Goal: Task Accomplishment & Management: Manage account settings

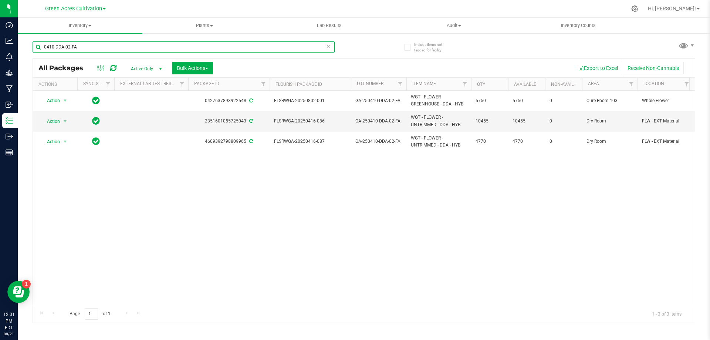
click at [163, 45] on input "0410-DDA-02-FA" at bounding box center [184, 46] width 302 height 11
click at [204, 67] on span "Bulk Actions" at bounding box center [192, 68] width 31 height 6
click at [207, 44] on input "0410-DDA-02-FA" at bounding box center [184, 46] width 302 height 11
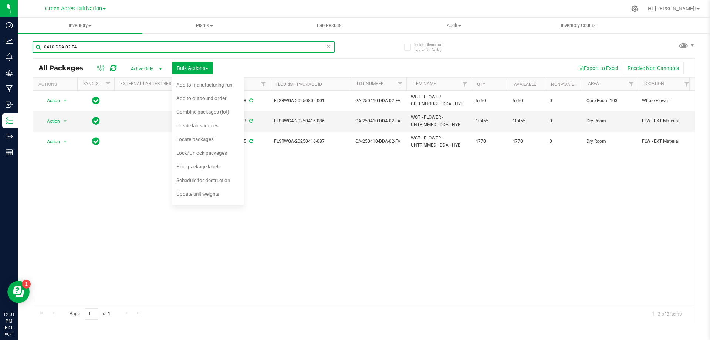
paste input "GA-250728-DDA-06"
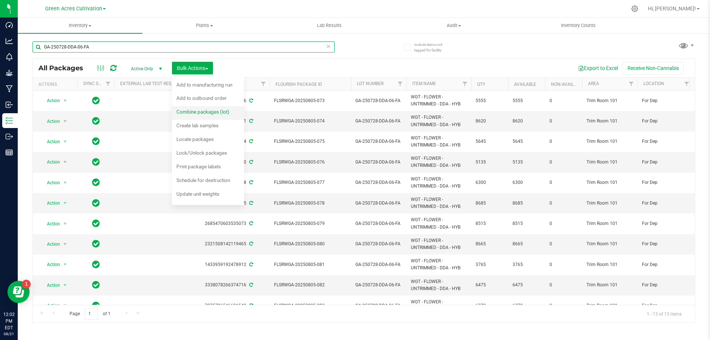
type input "GA-250728-DDA-06-FA"
click at [208, 111] on span "Combine packages (lot)" at bounding box center [202, 112] width 53 height 6
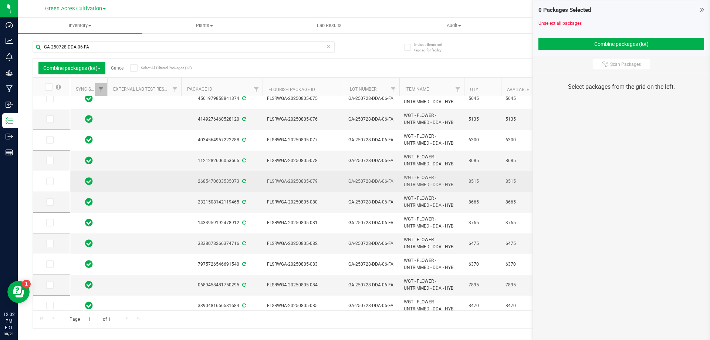
scroll to position [55, 0]
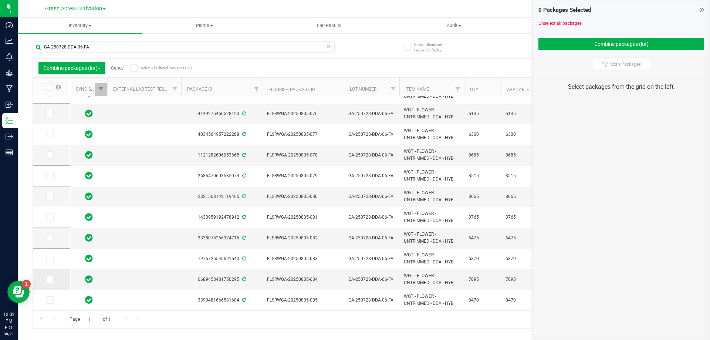
click at [52, 280] on span at bounding box center [49, 278] width 7 height 7
click at [0, 0] on input "checkbox" at bounding box center [0, 0] width 0 height 0
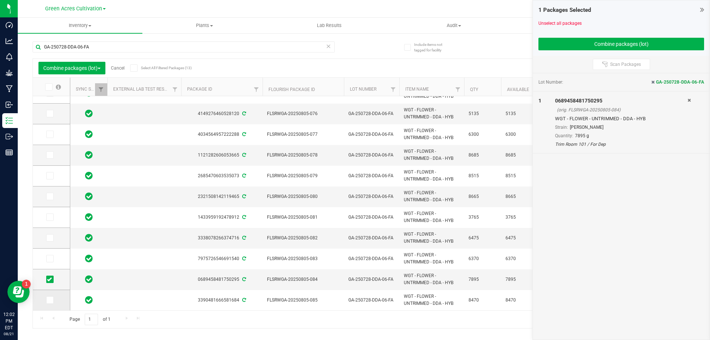
click at [57, 298] on td at bounding box center [51, 300] width 37 height 20
click at [55, 298] on label at bounding box center [51, 299] width 11 height 7
click at [0, 0] on input "checkbox" at bounding box center [0, 0] width 0 height 0
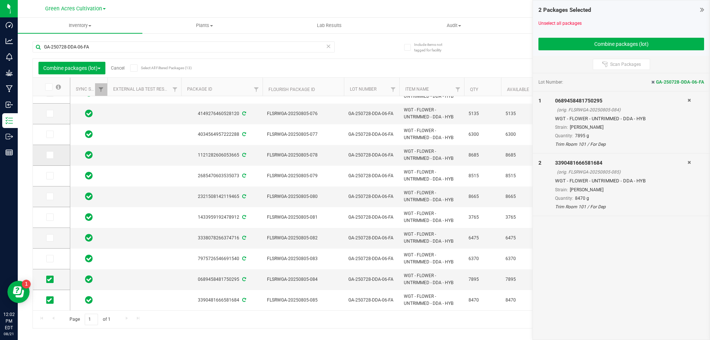
click at [45, 154] on td at bounding box center [51, 155] width 37 height 21
click at [52, 156] on span at bounding box center [49, 154] width 7 height 7
click at [0, 0] on input "checkbox" at bounding box center [0, 0] width 0 height 0
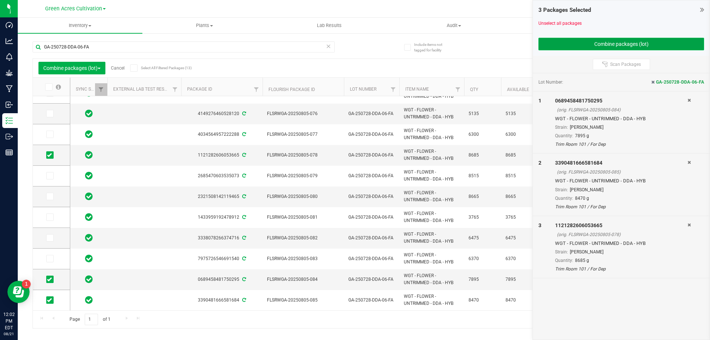
click at [574, 46] on button "Combine packages (lot)" at bounding box center [621, 44] width 166 height 13
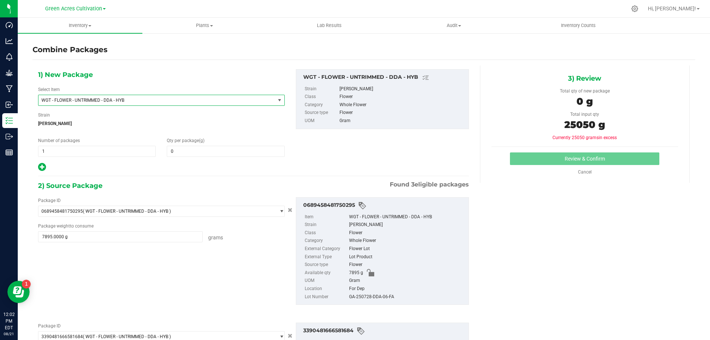
click at [229, 104] on span "WGT - FLOWER - UNTRIMMED - DDA - HYB" at bounding box center [156, 100] width 237 height 10
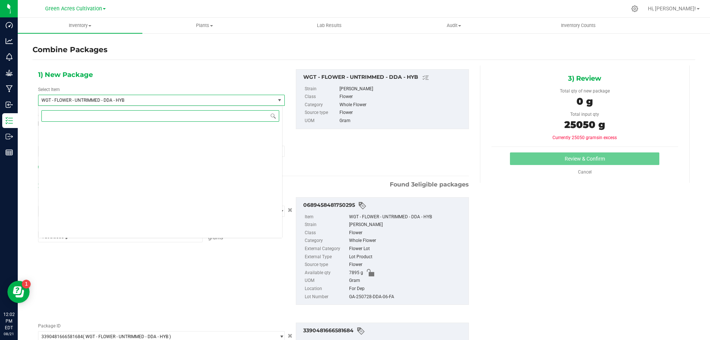
scroll to position [154806, 0]
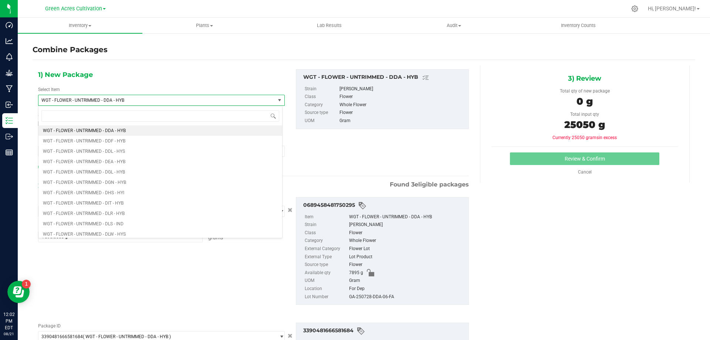
click at [432, 181] on span "Found 3 eligible packages" at bounding box center [429, 184] width 79 height 9
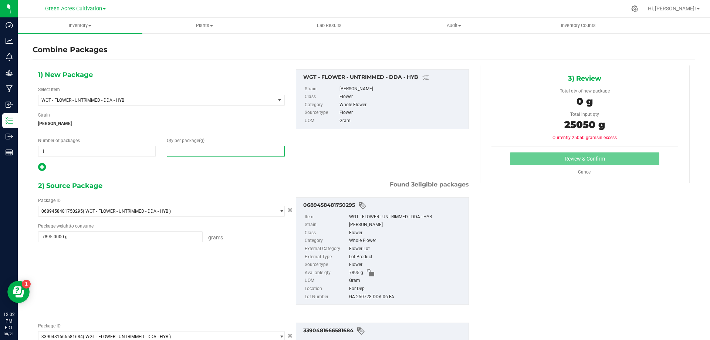
click at [234, 151] on span at bounding box center [226, 151] width 118 height 11
type input "25050"
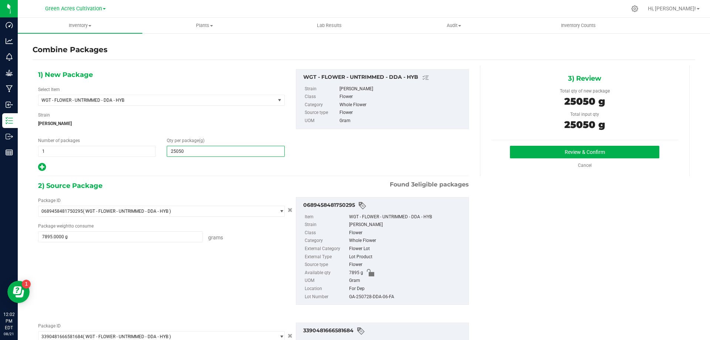
type input "25,050"
click at [377, 298] on div "GA-250728-DDA-06-FA" at bounding box center [407, 297] width 116 height 8
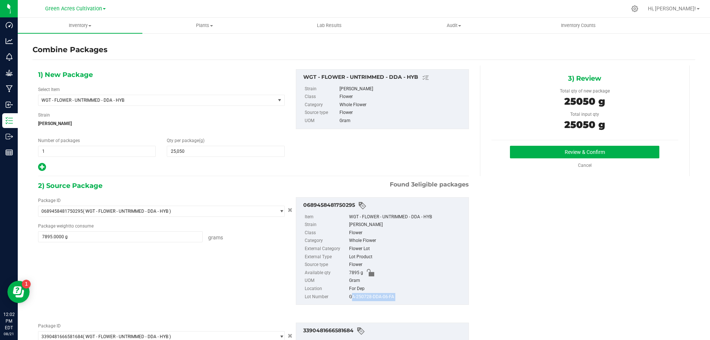
copy div "GA-250728-DDA-06-FA"
click at [562, 150] on button "Review & Confirm" at bounding box center [584, 152] width 149 height 13
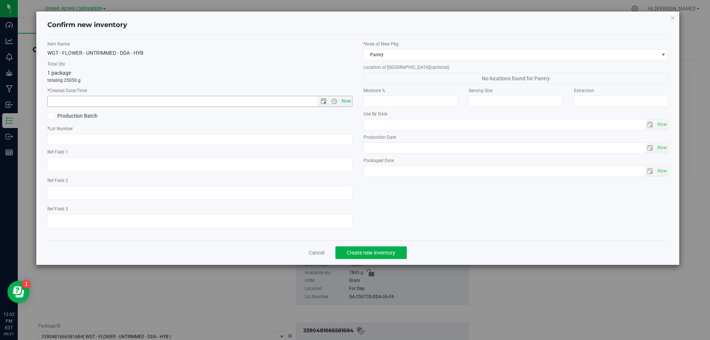
click at [341, 104] on span "Now" at bounding box center [346, 101] width 13 height 11
type input "[DATE] 12:02 PM"
click at [345, 137] on input "text" at bounding box center [199, 139] width 305 height 11
paste input "GA-250728-DDA-06-FA"
type input "GA-250728-DDA-06-FA"
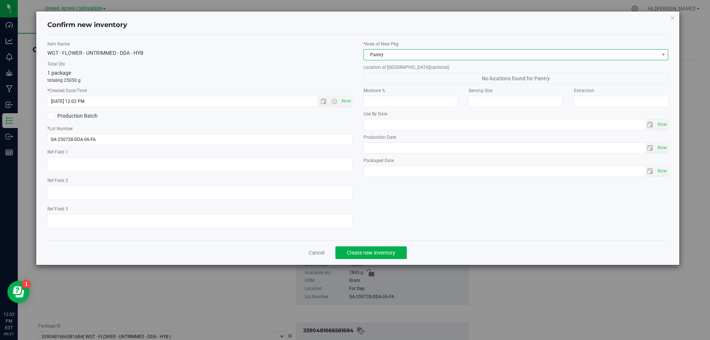
click at [377, 55] on span "Pantry" at bounding box center [511, 55] width 295 height 10
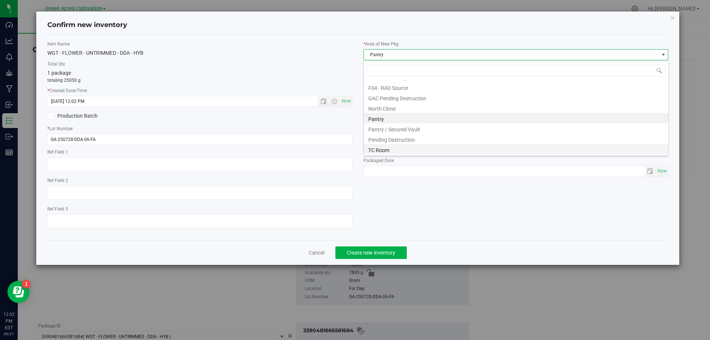
scroll to position [102, 0]
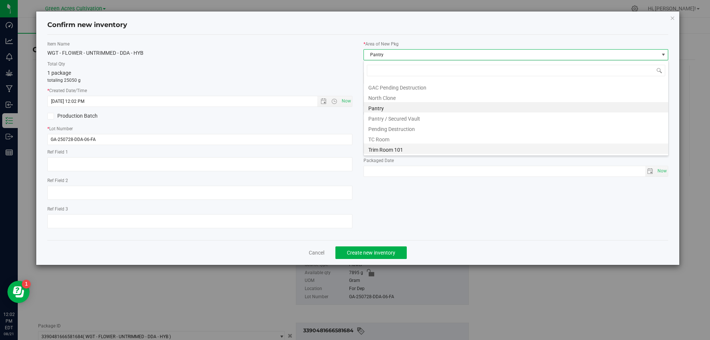
click at [375, 148] on li "Trim Room 101" at bounding box center [516, 148] width 304 height 10
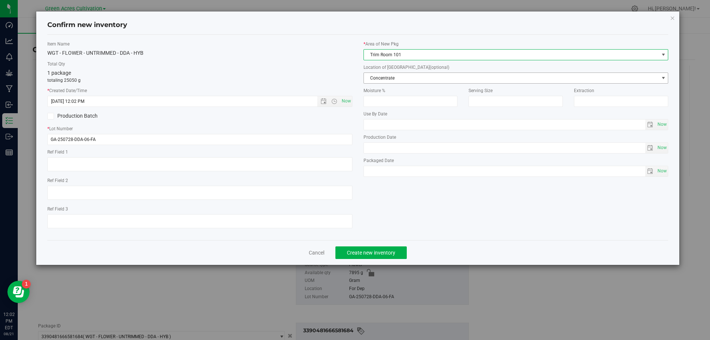
click at [404, 72] on div "Location of [GEOGRAPHIC_DATA] (optional) Concentrate Concentrate Da Bucket Dist…" at bounding box center [515, 74] width 305 height 20
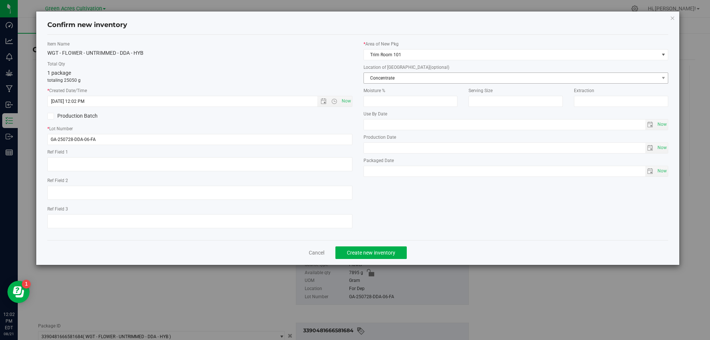
click at [403, 74] on span "Concentrate" at bounding box center [511, 78] width 295 height 10
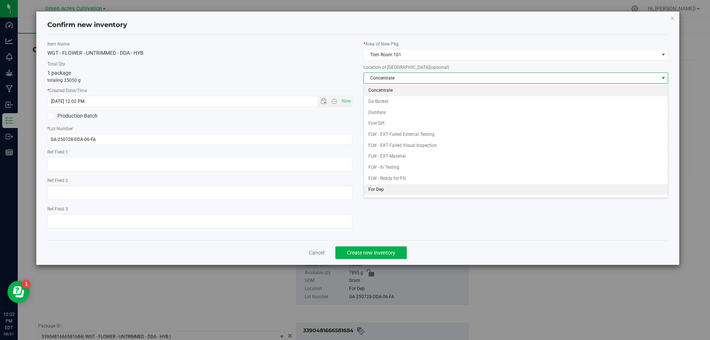
drag, startPoint x: 394, startPoint y: 185, endPoint x: 390, endPoint y: 205, distance: 20.8
click at [394, 185] on li "For Dep" at bounding box center [516, 189] width 304 height 11
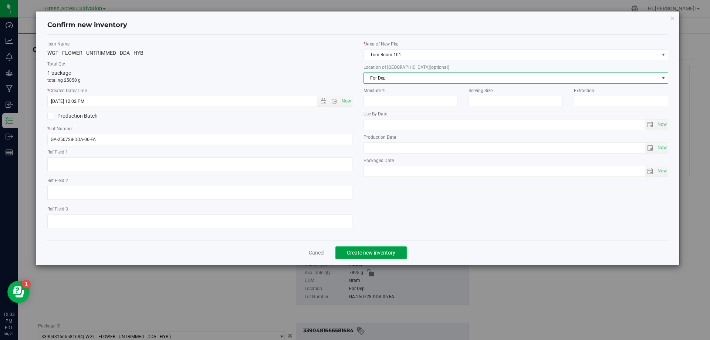
click at [389, 254] on span "Create new inventory" at bounding box center [371, 253] width 48 height 6
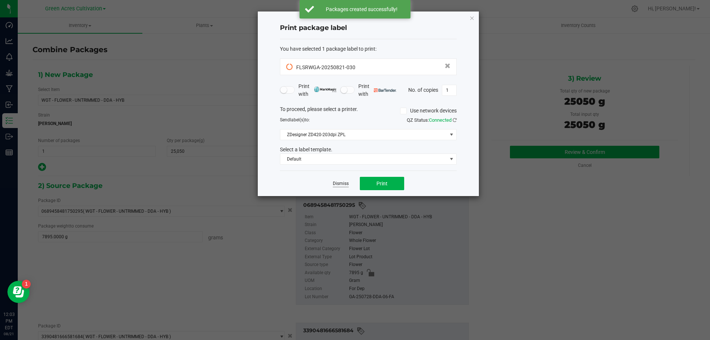
click at [334, 185] on link "Dismiss" at bounding box center [341, 183] width 16 height 6
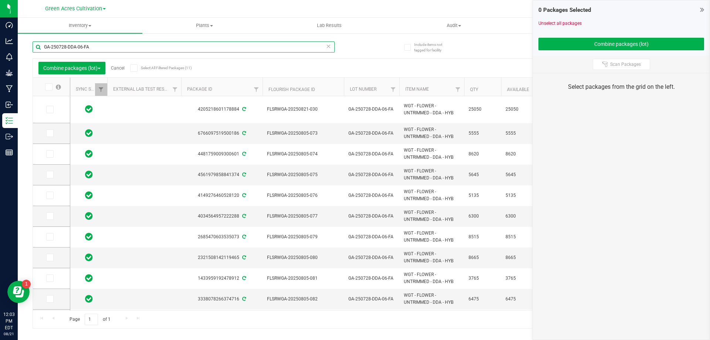
click at [178, 41] on input "GA-250728-DDA-06-FA" at bounding box center [184, 46] width 302 height 11
click at [125, 66] on link "Cancel" at bounding box center [118, 67] width 14 height 5
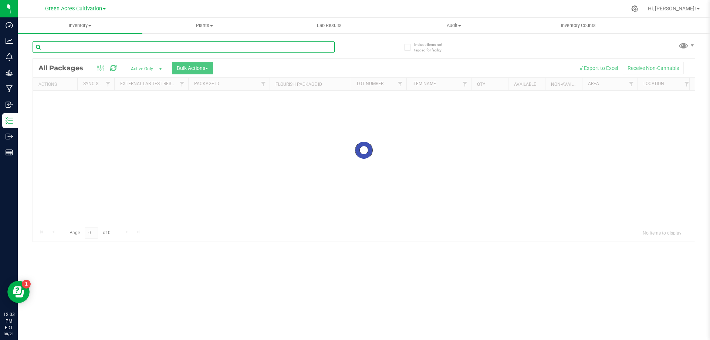
click at [152, 49] on input "text" at bounding box center [184, 46] width 302 height 11
paste input "FLSRWGA-20250821-030"
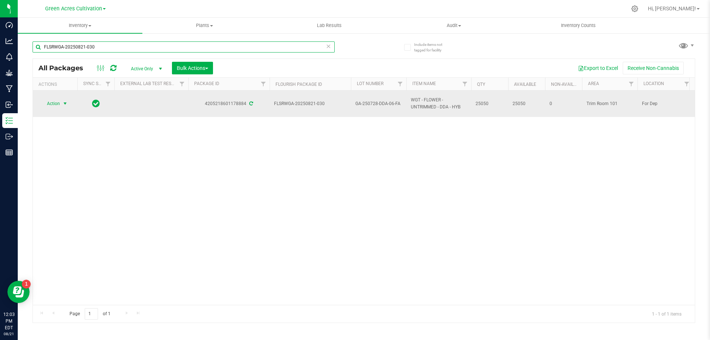
type input "FLSRWGA-20250821-030"
click at [62, 102] on span "select" at bounding box center [65, 104] width 6 height 6
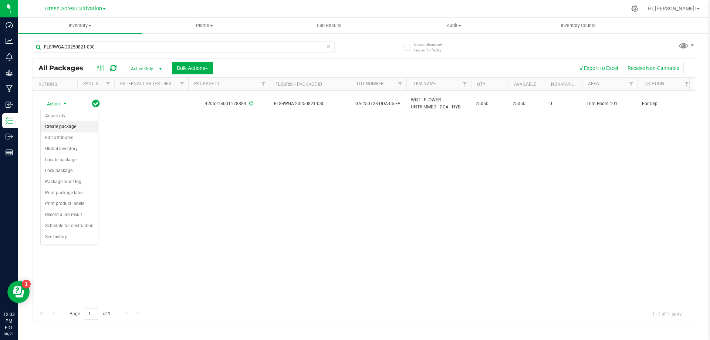
click at [64, 126] on li "Create package" at bounding box center [69, 126] width 57 height 11
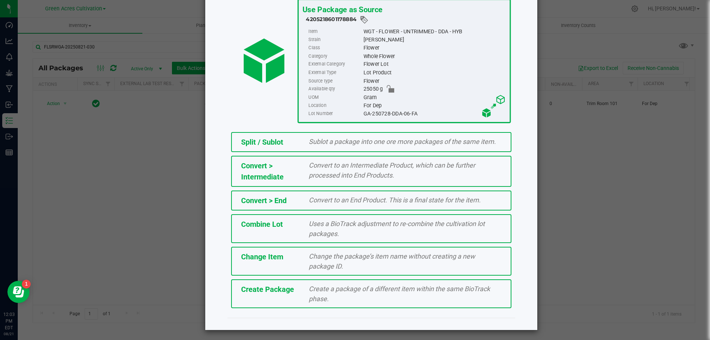
scroll to position [53, 0]
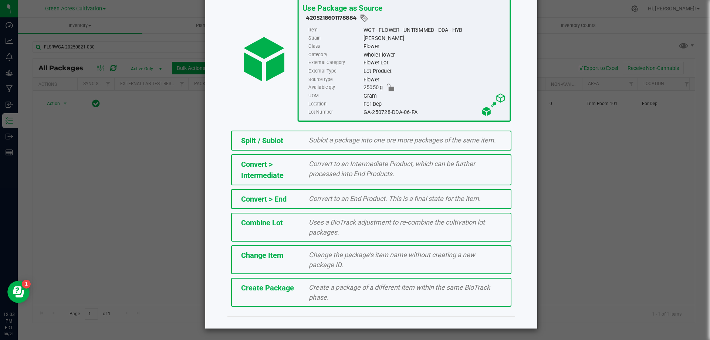
click at [335, 289] on span "Create a package of a different item within the same BioTrack phase." at bounding box center [399, 292] width 181 height 18
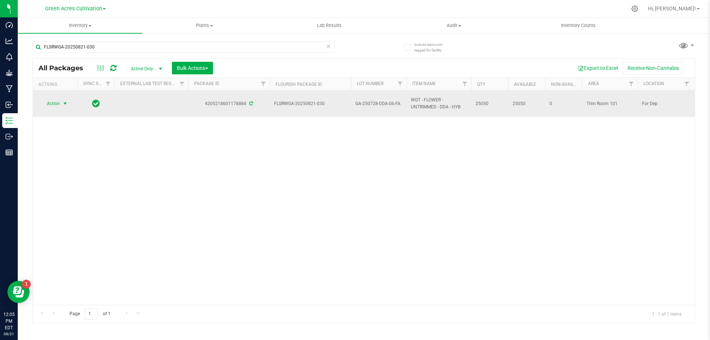
click at [54, 108] on span "Action" at bounding box center [50, 103] width 20 height 10
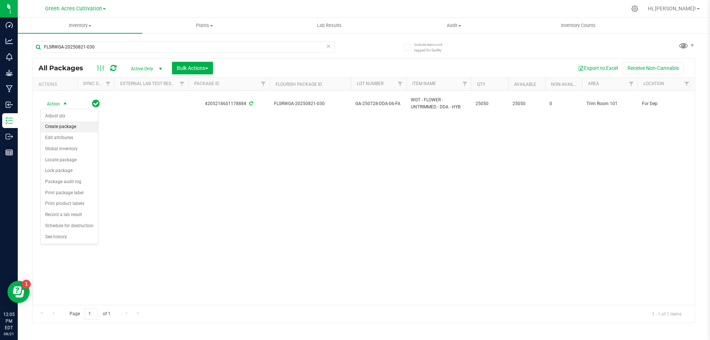
click at [65, 128] on li "Create package" at bounding box center [69, 126] width 57 height 11
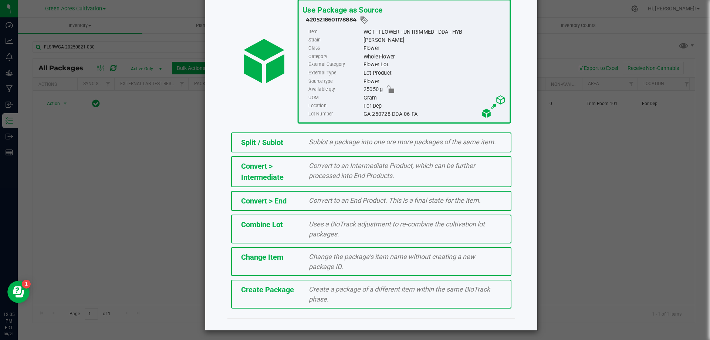
scroll to position [53, 0]
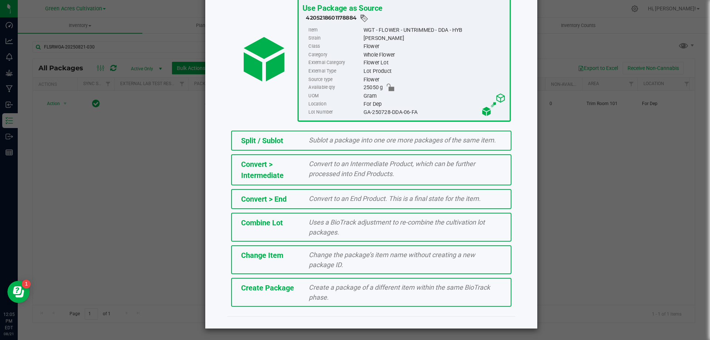
click at [373, 297] on div "Create a package of a different item within the same BioTrack phase." at bounding box center [405, 292] width 204 height 20
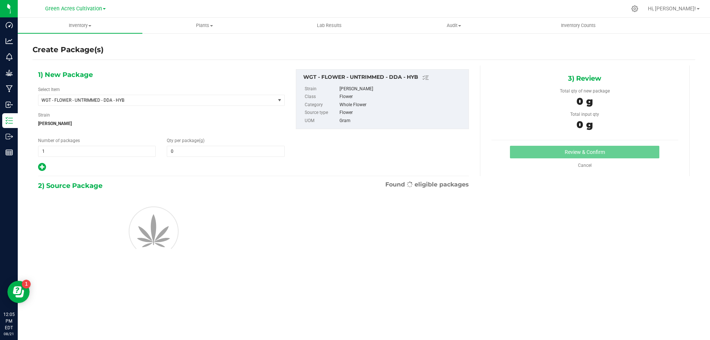
type input "0.0000"
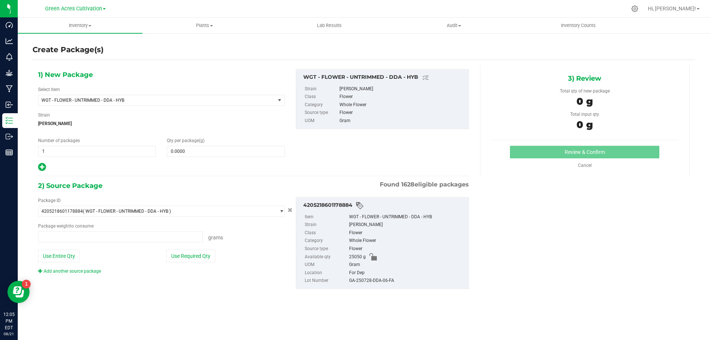
type input "0.0000 g"
click at [110, 91] on div "Select Item WGT - FLOWER - UNTRIMMED - DDA - HYB 007UP - Flower 007UP - Waste 8…" at bounding box center [161, 96] width 247 height 20
click at [109, 99] on span "WGT - FLOWER - UNTRIMMED - DDA - HYB" at bounding box center [151, 100] width 221 height 5
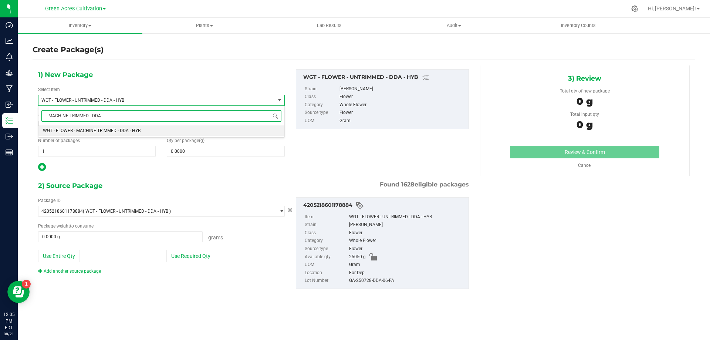
type input "MACHINE TRIMMED - DDA"
click at [131, 130] on span "WGT - FLOWER - MACHINE TRIMMED - DDA - HYB" at bounding box center [92, 130] width 98 height 5
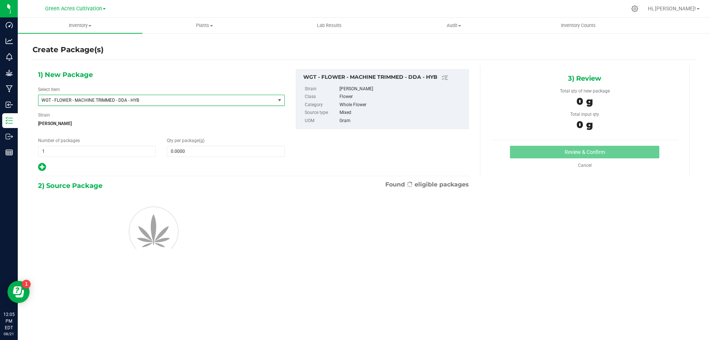
type input "0.0000"
click at [222, 151] on span at bounding box center [226, 151] width 118 height 11
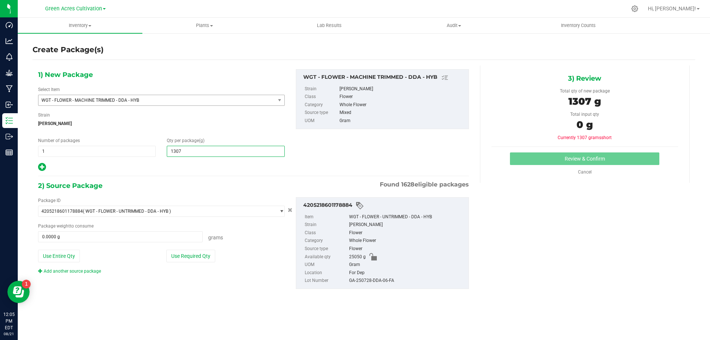
type input "13070"
type input "13,070.0000"
click at [194, 257] on button "Use Required Qty" at bounding box center [190, 256] width 49 height 13
type input "13070.0000 g"
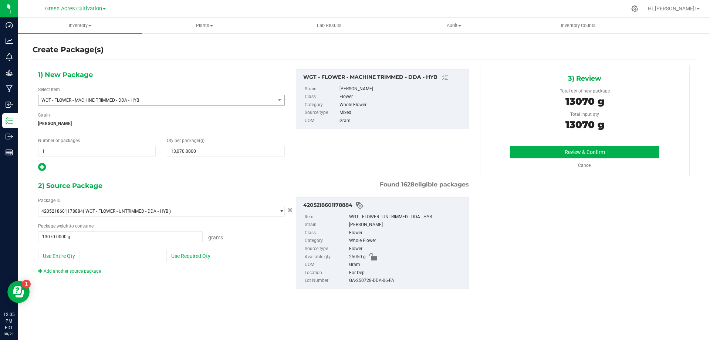
click at [348, 276] on li "Location For Dep" at bounding box center [385, 273] width 160 height 8
click at [366, 284] on div "GA-250728-DDA-06-FA" at bounding box center [407, 281] width 116 height 8
copy div "GA-250728-DDA-06-FA"
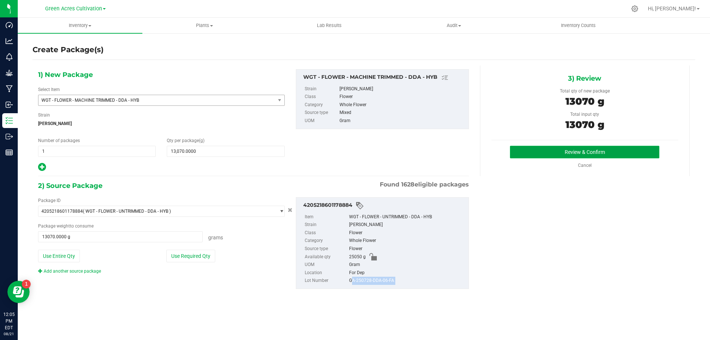
click at [538, 158] on button "Review & Confirm" at bounding box center [584, 152] width 149 height 13
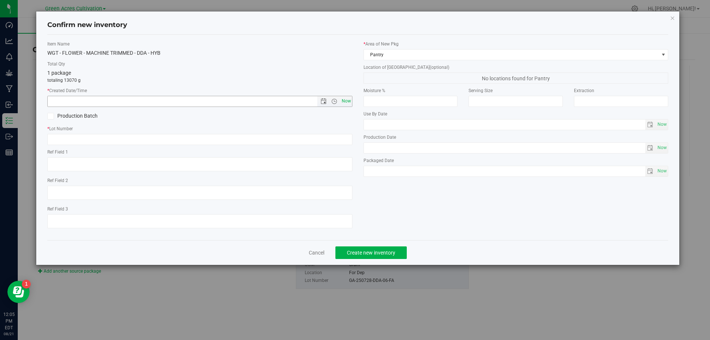
click at [351, 102] on span "Now" at bounding box center [346, 101] width 13 height 11
type input "[DATE] 12:05 PM"
click at [346, 135] on input "text" at bounding box center [199, 139] width 305 height 11
paste input "GA-250728-DDA-06-FA"
type input "GA-250728-DDA-06-FA"
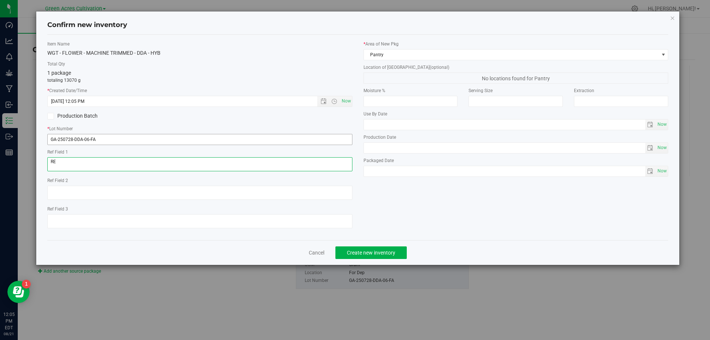
type textarea "R"
drag, startPoint x: 123, startPoint y: 166, endPoint x: 84, endPoint y: 160, distance: 39.9
click at [84, 160] on textarea at bounding box center [199, 164] width 305 height 14
type textarea "RETESTING FOR PBO ON HOLD"
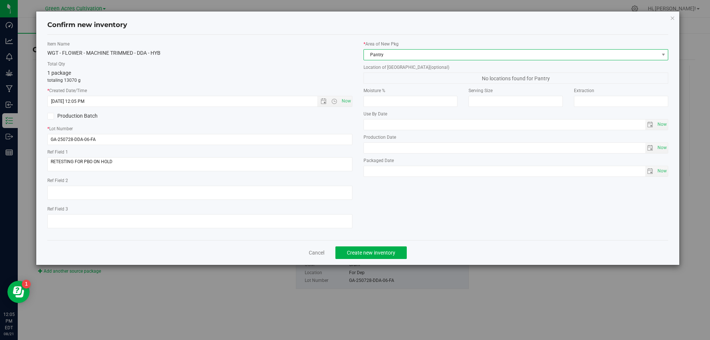
click at [414, 58] on span "Pantry" at bounding box center [511, 55] width 295 height 10
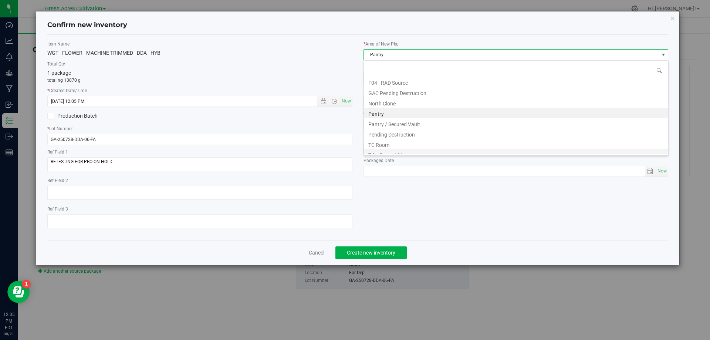
scroll to position [102, 0]
click at [394, 152] on li "Trim Room 101" at bounding box center [516, 148] width 304 height 10
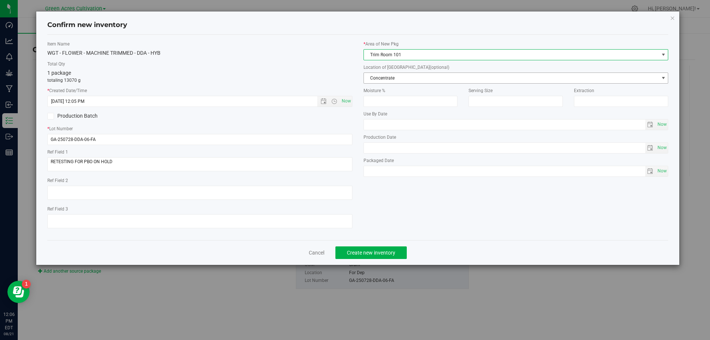
click at [398, 75] on span "Concentrate" at bounding box center [511, 78] width 295 height 10
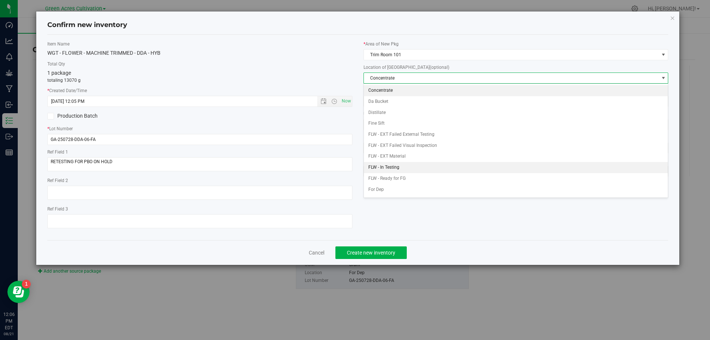
click at [389, 163] on li "FLW - In Testing" at bounding box center [516, 167] width 304 height 11
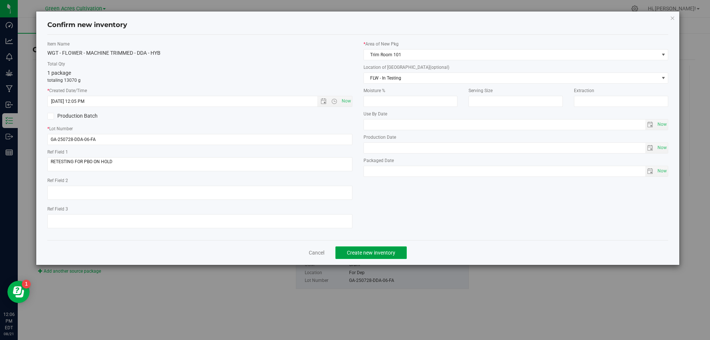
click at [382, 250] on span "Create new inventory" at bounding box center [371, 253] width 48 height 6
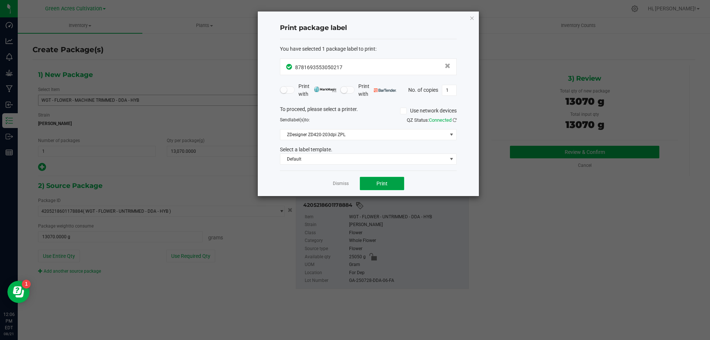
click at [379, 187] on button "Print" at bounding box center [382, 183] width 44 height 13
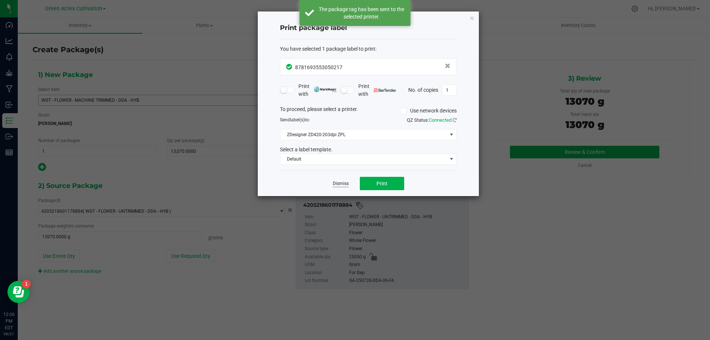
click at [346, 185] on link "Dismiss" at bounding box center [341, 183] width 16 height 6
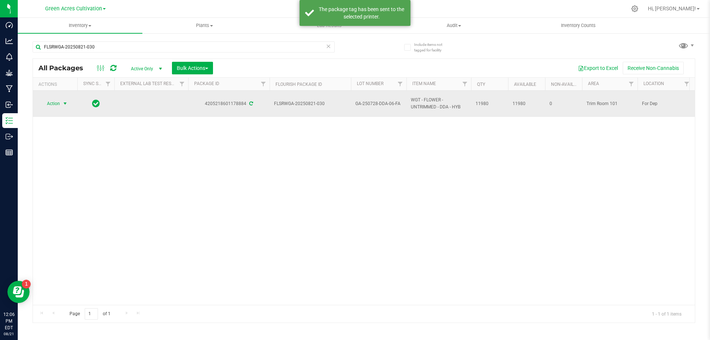
click at [67, 105] on span "select" at bounding box center [65, 104] width 6 height 6
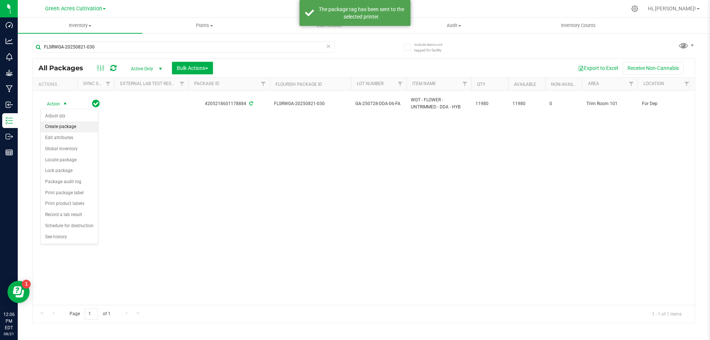
click at [71, 130] on li "Create package" at bounding box center [69, 126] width 57 height 11
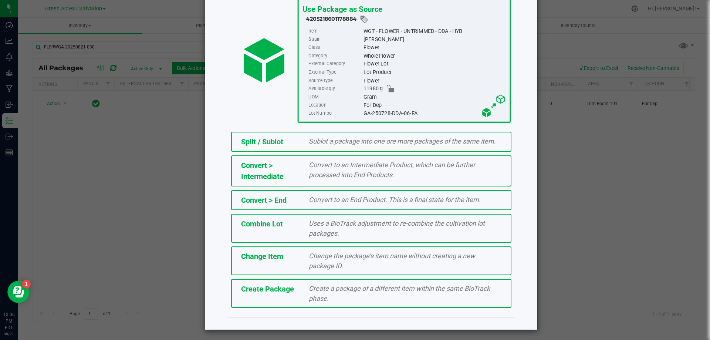
scroll to position [53, 0]
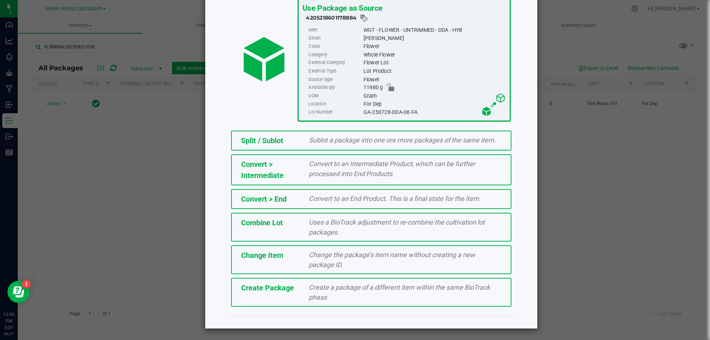
click at [309, 287] on span "Create a package of a different item within the same BioTrack phase." at bounding box center [399, 292] width 181 height 18
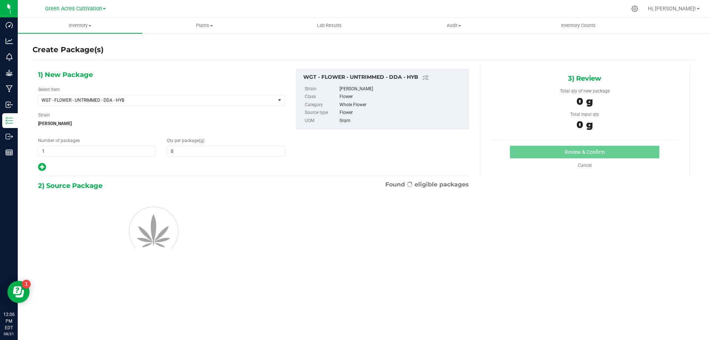
type input "0.0000"
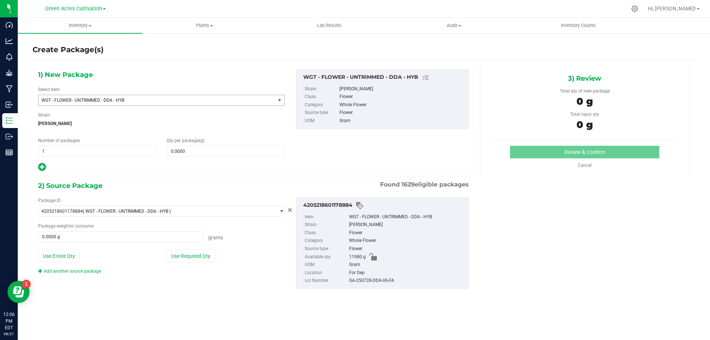
click at [225, 101] on span "WGT - FLOWER - UNTRIMMED - DDA - HYB" at bounding box center [151, 100] width 221 height 5
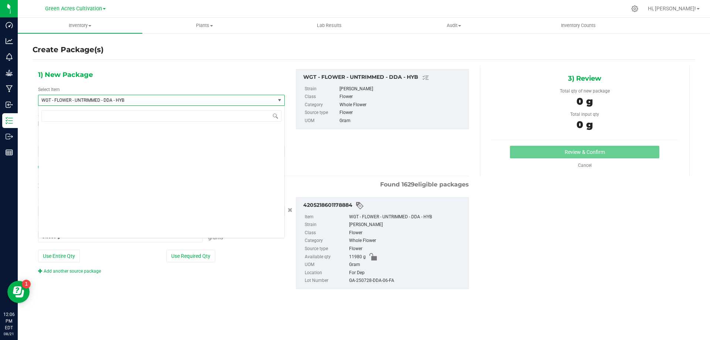
scroll to position [154806, 0]
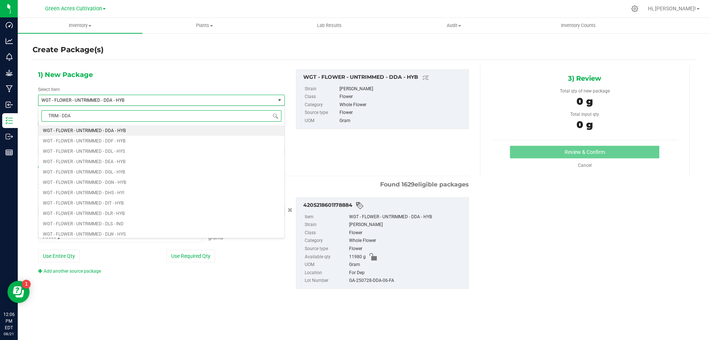
type input "TRIM - DDA"
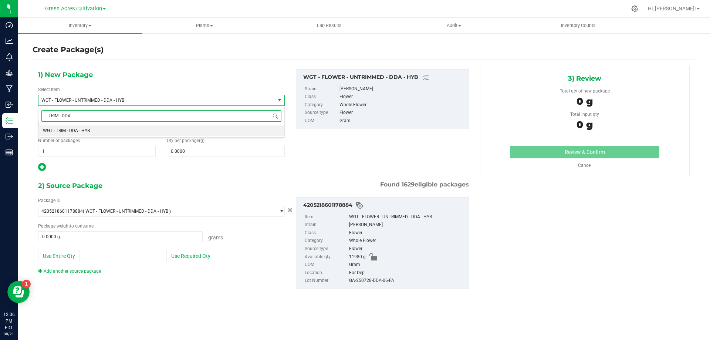
click at [219, 133] on li "WGT - TRIM - DDA - HYB" at bounding box center [161, 130] width 246 height 10
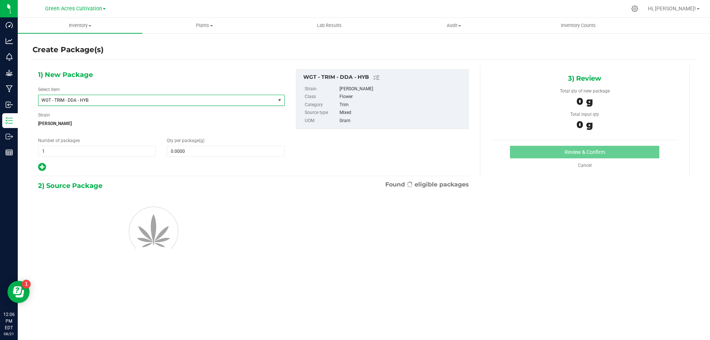
type input "0.0000"
click at [226, 147] on span at bounding box center [226, 151] width 118 height 11
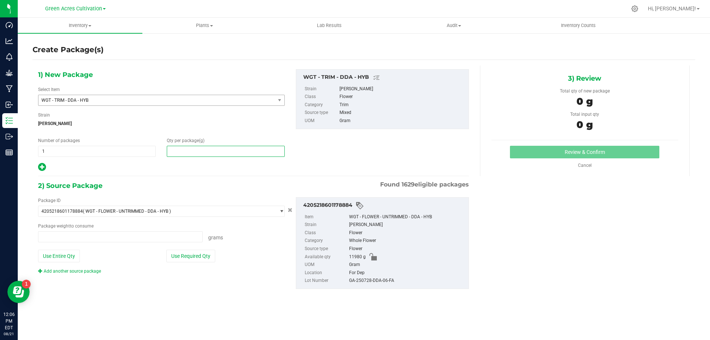
type input "0.0000 g"
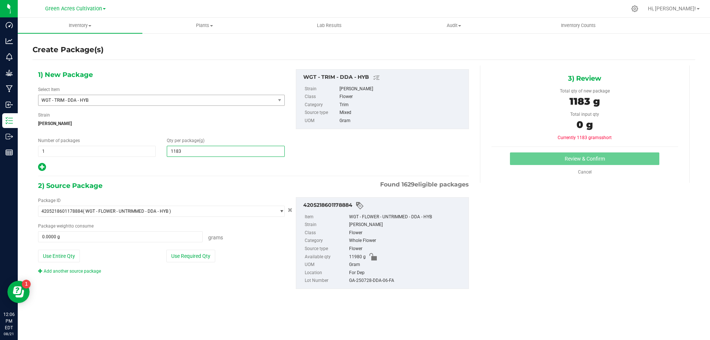
type input "11835"
type input "11,835.0000"
click at [204, 253] on button "Use Required Qty" at bounding box center [190, 256] width 49 height 13
type input "11835.0000 g"
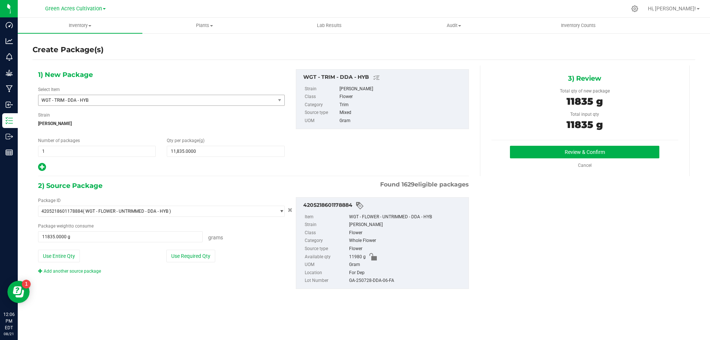
click at [380, 277] on div "GA-250728-DDA-06-FA" at bounding box center [407, 281] width 116 height 8
copy div "GA-250728-DDA-06-FA"
click at [513, 157] on button "Review & Confirm" at bounding box center [584, 152] width 149 height 13
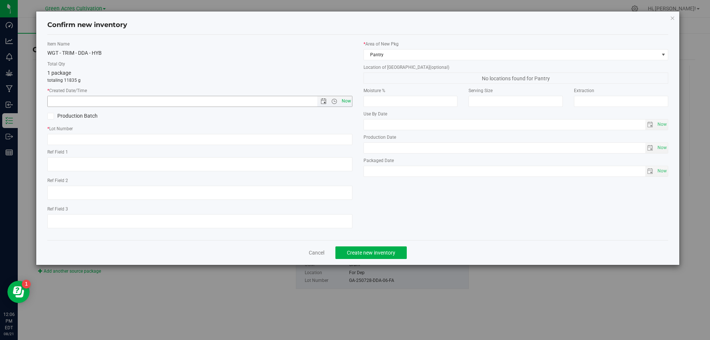
click at [342, 105] on span "Now" at bounding box center [346, 101] width 13 height 11
type input "[DATE] 12:06 PM"
click at [333, 142] on input "text" at bounding box center [199, 139] width 305 height 11
paste input "GA-250728-DDA-06-FA"
type input "GA-250728-DDA-06-TB"
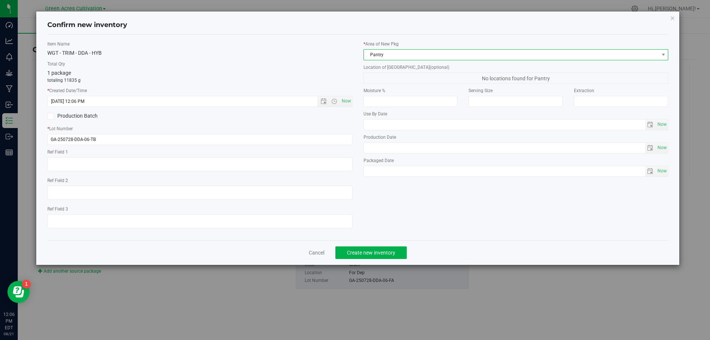
click at [397, 55] on span "Pantry" at bounding box center [511, 55] width 295 height 10
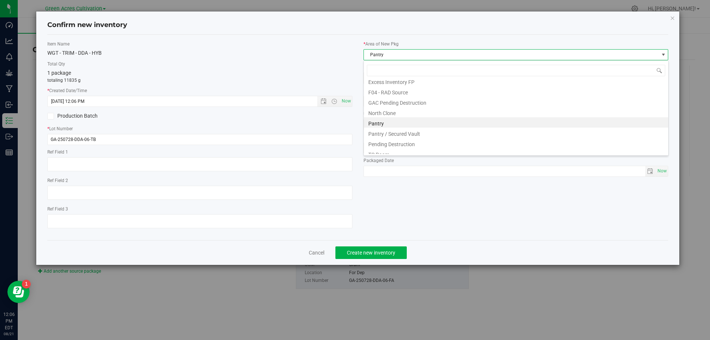
scroll to position [102, 0]
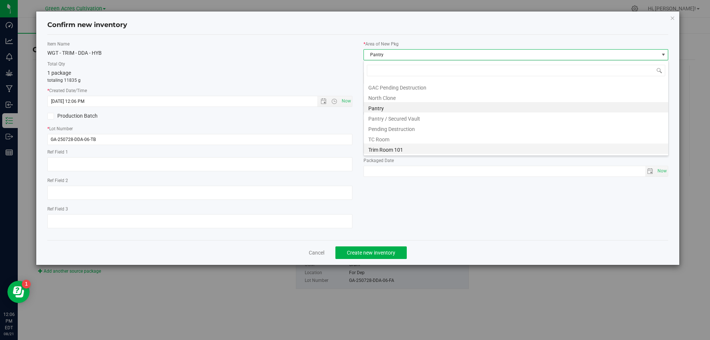
click at [390, 148] on li "Trim Room 101" at bounding box center [516, 148] width 304 height 10
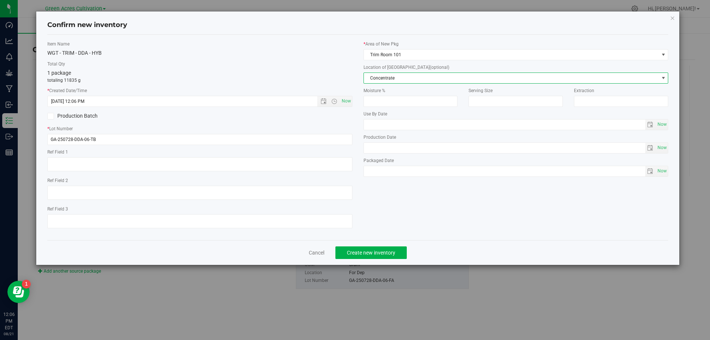
click at [411, 72] on span "Concentrate" at bounding box center [515, 77] width 305 height 11
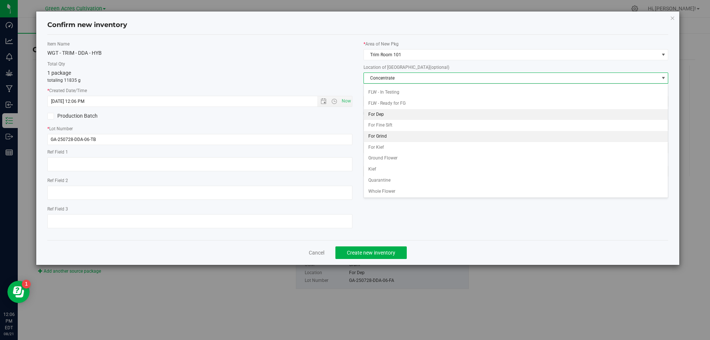
scroll to position [76, 0]
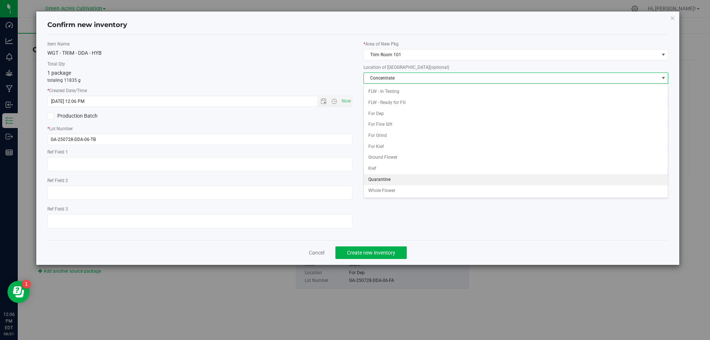
click at [392, 182] on li "Quarantine" at bounding box center [516, 179] width 304 height 11
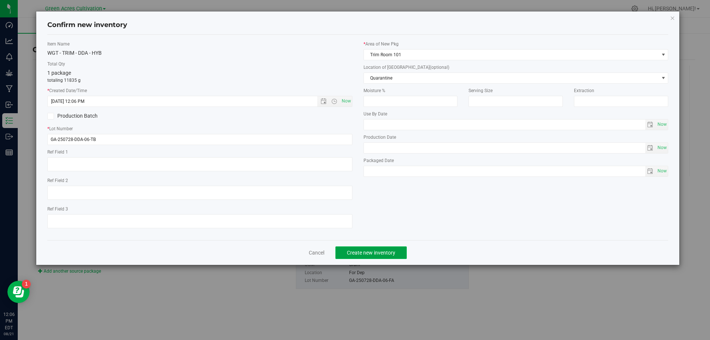
click at [392, 253] on span "Create new inventory" at bounding box center [371, 253] width 48 height 6
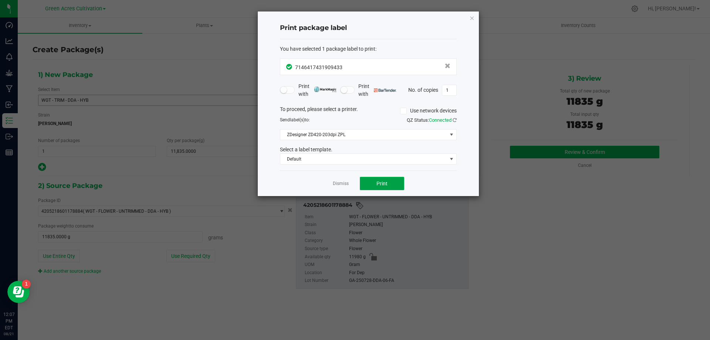
click at [385, 187] on button "Print" at bounding box center [382, 183] width 44 height 13
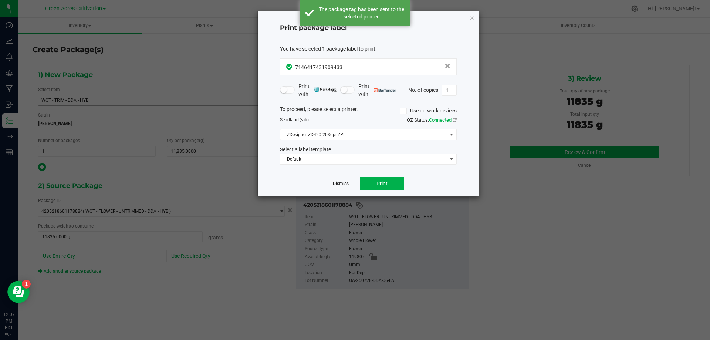
click at [338, 182] on link "Dismiss" at bounding box center [341, 183] width 16 height 6
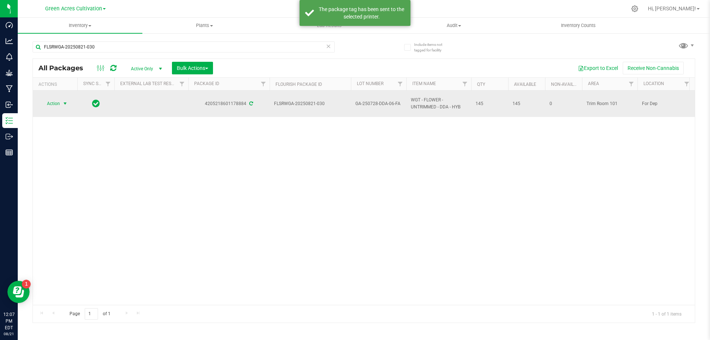
click at [63, 103] on span "select" at bounding box center [65, 104] width 6 height 6
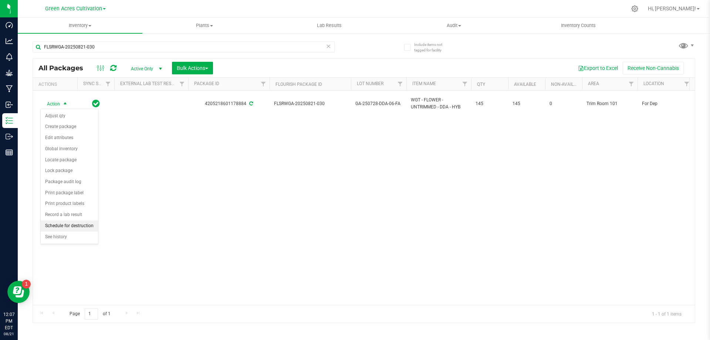
click at [81, 227] on li "Schedule for destruction" at bounding box center [69, 225] width 57 height 11
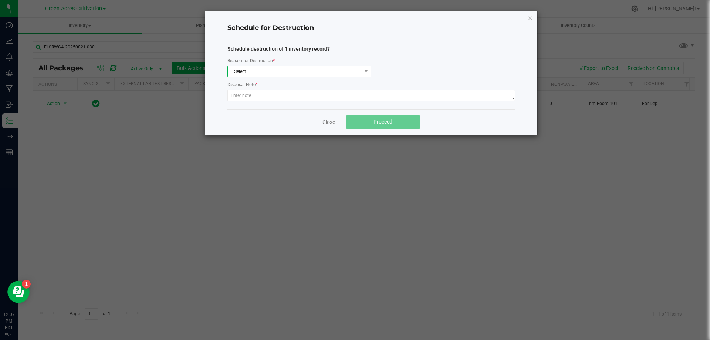
click at [264, 67] on span "Select" at bounding box center [295, 71] width 134 height 10
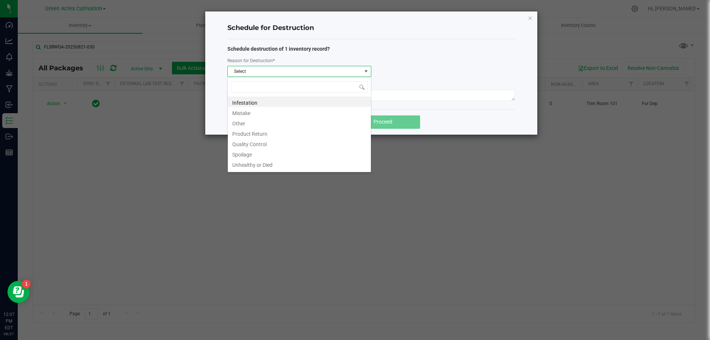
scroll to position [11, 144]
type input "W"
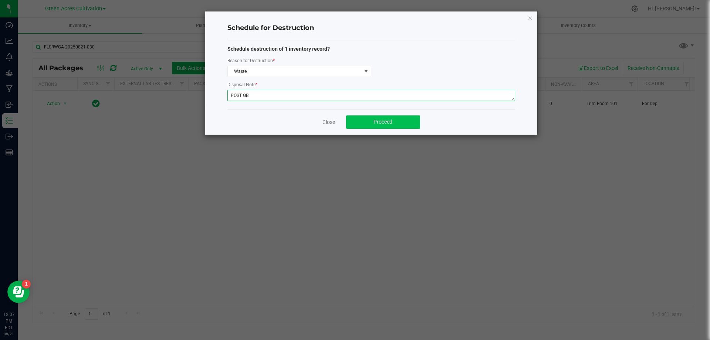
type textarea "POST GB"
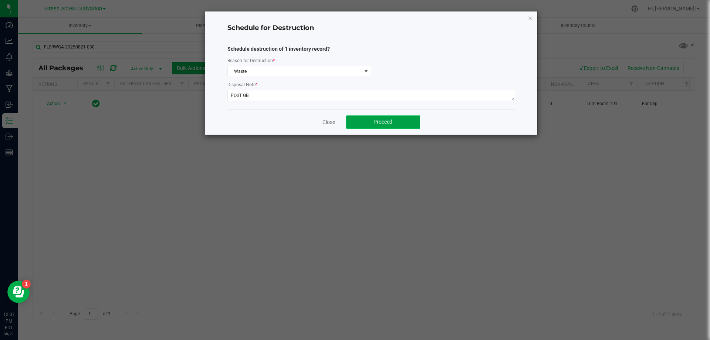
click at [363, 118] on button "Proceed" at bounding box center [383, 121] width 74 height 13
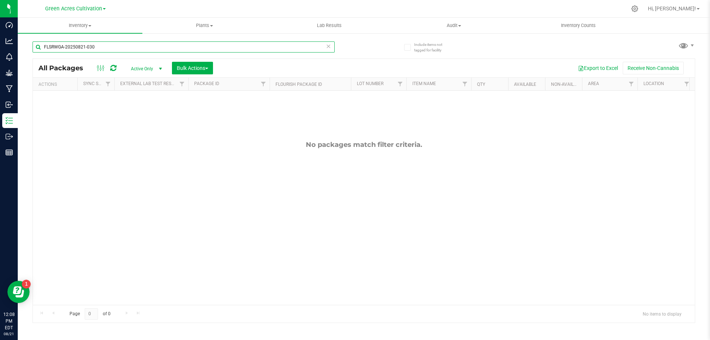
click at [196, 42] on input "FLSRWGA-20250821-030" at bounding box center [184, 46] width 302 height 11
paste input "GA-250728-DDA-06-FA"
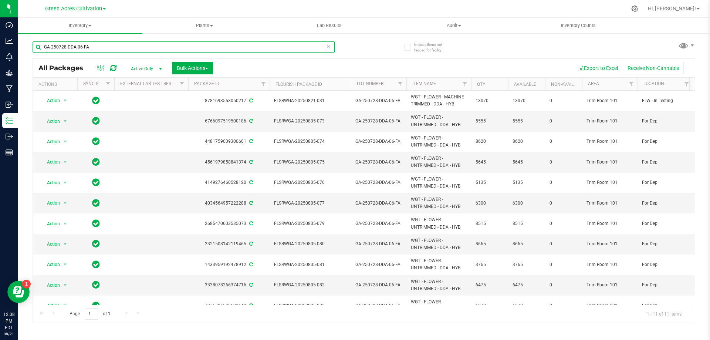
type input "GA-250728-DDA-06-FA"
click at [200, 68] on span "Bulk Actions" at bounding box center [192, 68] width 31 height 6
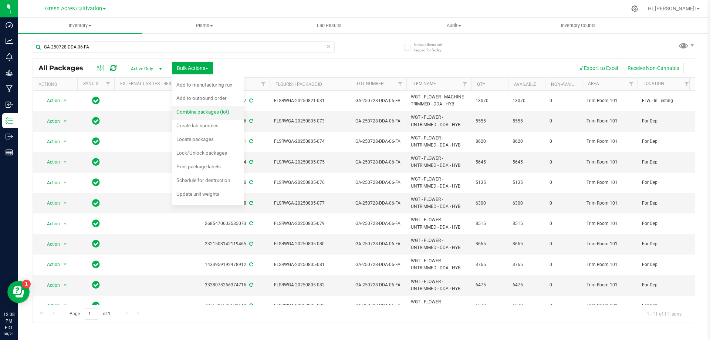
click at [201, 115] on div "Combine packages (lot)" at bounding box center [207, 113] width 63 height 12
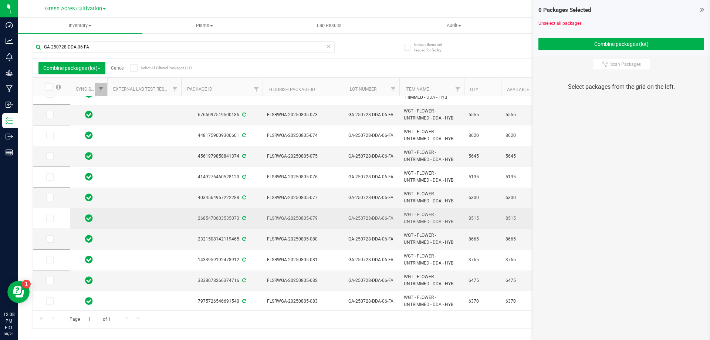
scroll to position [13, 0]
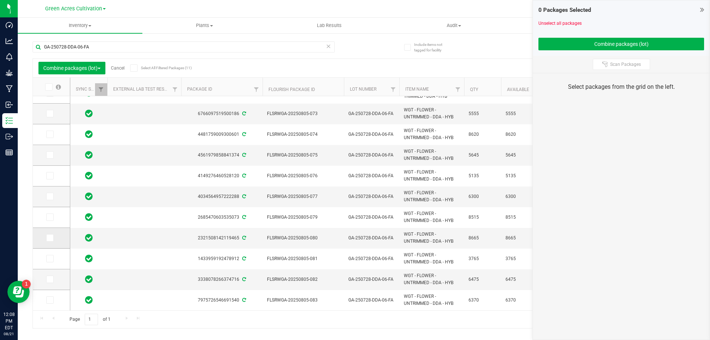
click at [53, 238] on span at bounding box center [49, 237] width 7 height 7
click at [0, 0] on input "checkbox" at bounding box center [0, 0] width 0 height 0
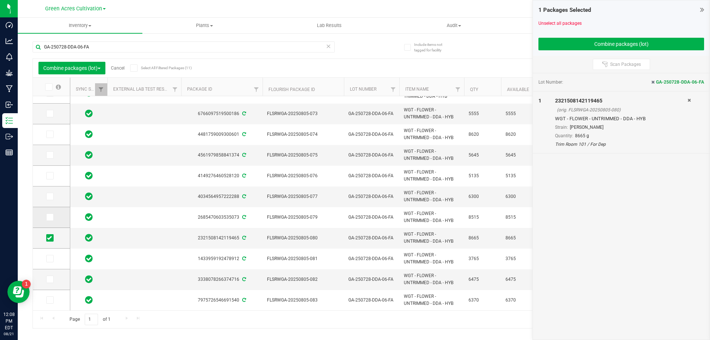
scroll to position [0, 0]
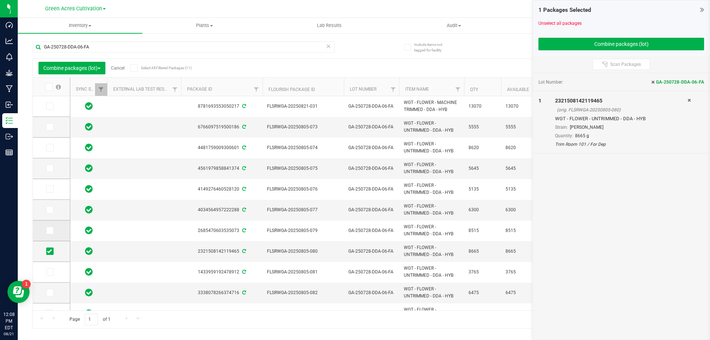
click at [50, 230] on icon at bounding box center [49, 230] width 5 height 0
click at [0, 0] on input "checkbox" at bounding box center [0, 0] width 0 height 0
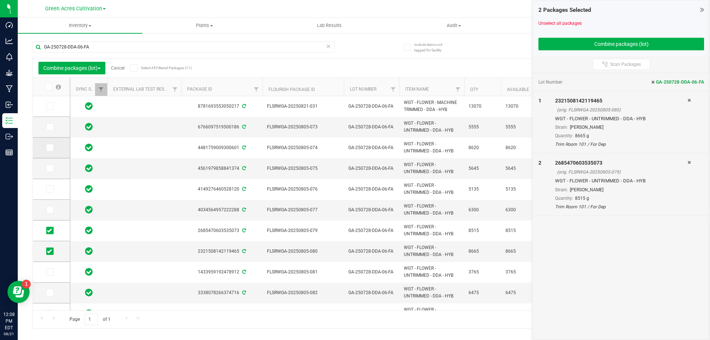
click at [58, 149] on td at bounding box center [51, 148] width 37 height 21
click at [50, 148] on icon at bounding box center [49, 148] width 5 height 0
click at [0, 0] on input "checkbox" at bounding box center [0, 0] width 0 height 0
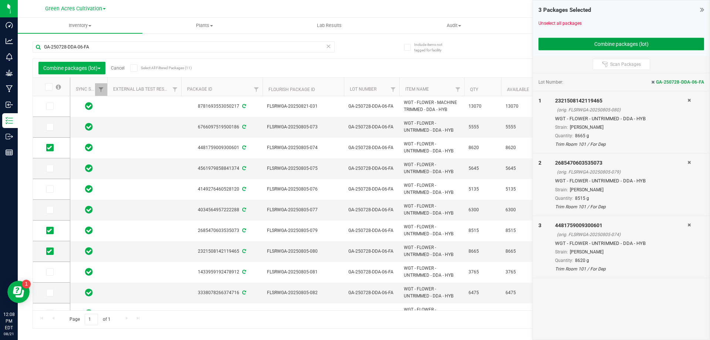
click at [596, 40] on button "Combine packages (lot)" at bounding box center [621, 44] width 166 height 13
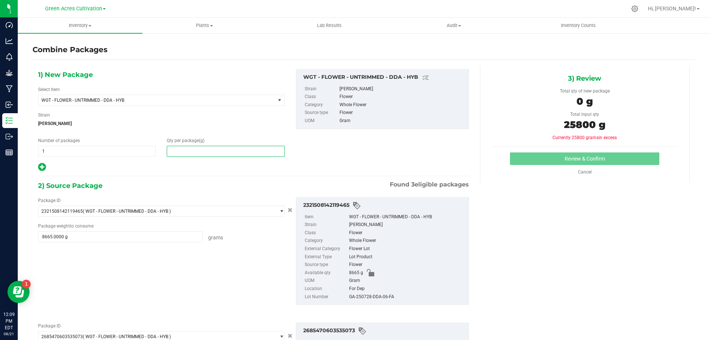
click at [216, 151] on span at bounding box center [226, 151] width 118 height 11
type input "25800"
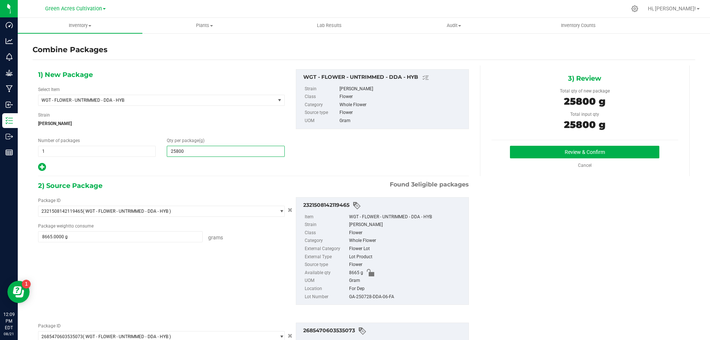
type input "25,800"
click at [356, 293] on div "GA-250728-DDA-06-FA" at bounding box center [407, 297] width 116 height 8
click at [356, 291] on div "For Dep" at bounding box center [407, 289] width 116 height 8
click at [363, 294] on div "GA-250728-DDA-06-FA" at bounding box center [407, 297] width 116 height 8
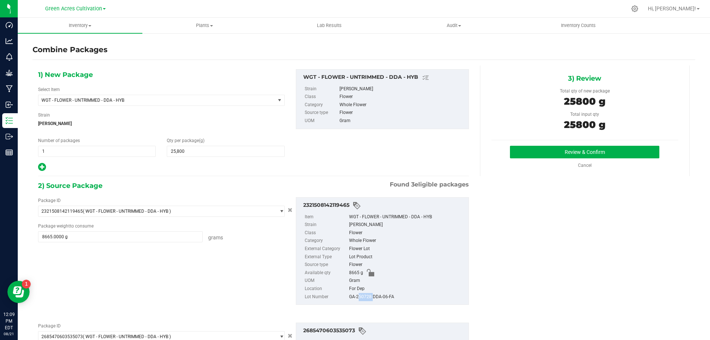
click at [363, 294] on div "GA-250728-DDA-06-FA" at bounding box center [407, 297] width 116 height 8
copy div "GA-250728-DDA-06-FA"
click at [546, 153] on button "Review & Confirm" at bounding box center [584, 152] width 149 height 13
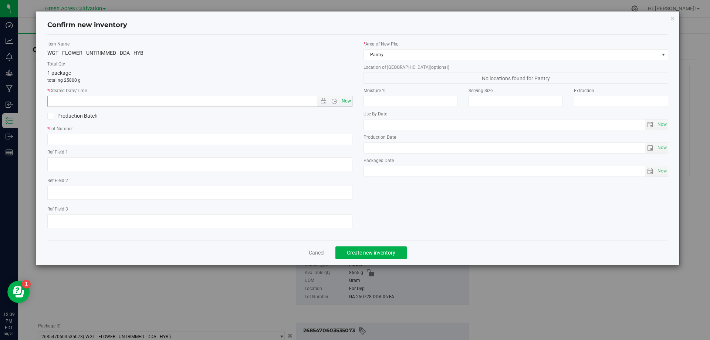
click at [346, 104] on span "Now" at bounding box center [346, 101] width 13 height 11
type input "[DATE] 12:09 PM"
click at [346, 137] on input "text" at bounding box center [199, 139] width 305 height 11
paste input "GA-250728-DDA-06-FA"
type input "GA-250728-DDA-06-FA"
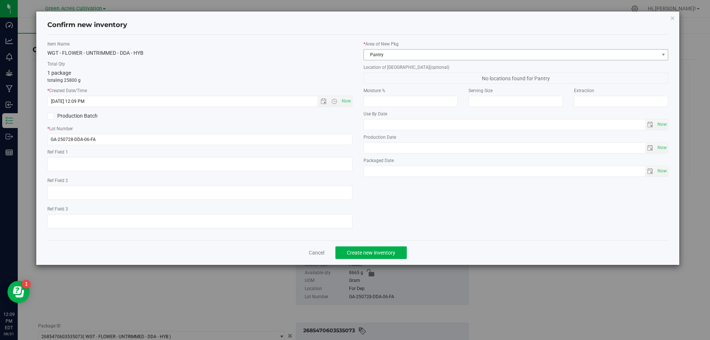
drag, startPoint x: 410, startPoint y: 44, endPoint x: 411, endPoint y: 54, distance: 9.7
click at [410, 44] on label "* Area of [GEOGRAPHIC_DATA]" at bounding box center [515, 44] width 305 height 7
click at [411, 55] on span "Pantry" at bounding box center [511, 55] width 295 height 10
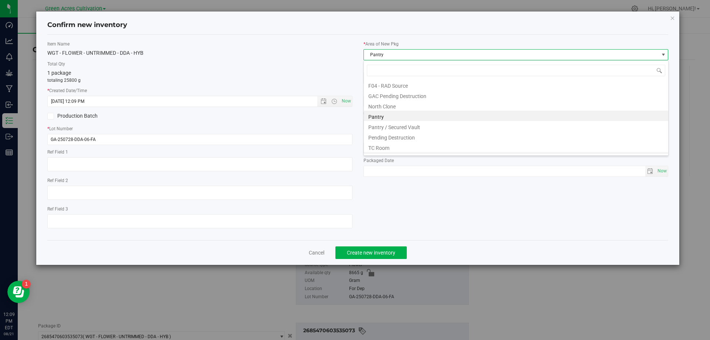
scroll to position [102, 0]
click at [389, 151] on li "Trim Room 101" at bounding box center [516, 148] width 304 height 10
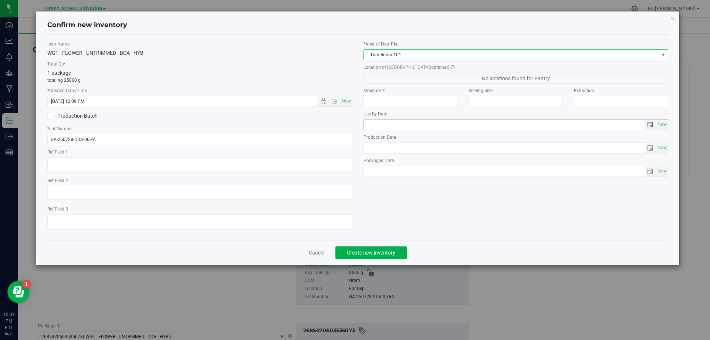
click at [430, 66] on span "(optional)" at bounding box center [440, 67] width 20 height 5
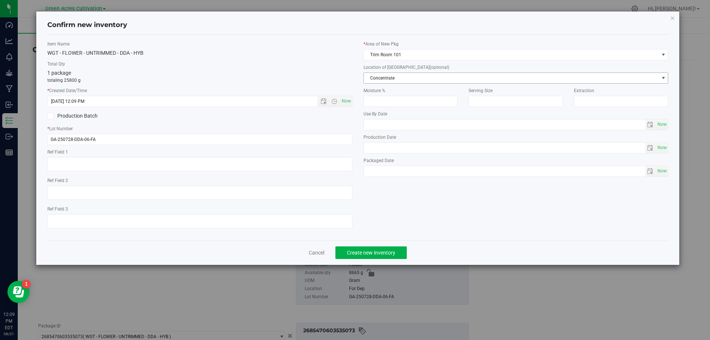
click at [414, 75] on span "Concentrate" at bounding box center [511, 78] width 295 height 10
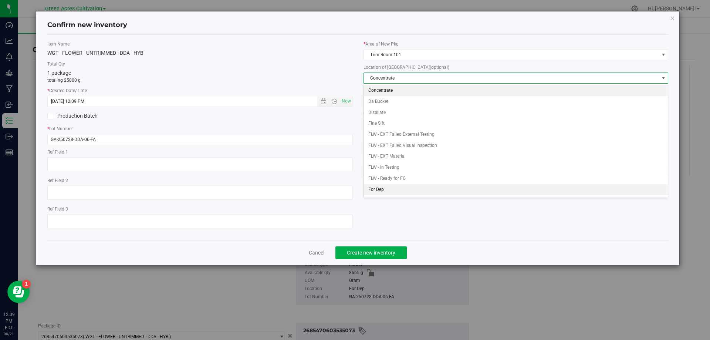
click at [401, 194] on li "For Dep" at bounding box center [516, 189] width 304 height 11
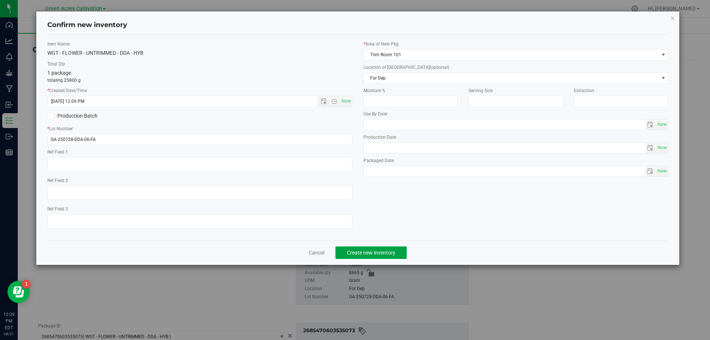
click at [373, 246] on button "Create new inventory" at bounding box center [370, 252] width 71 height 13
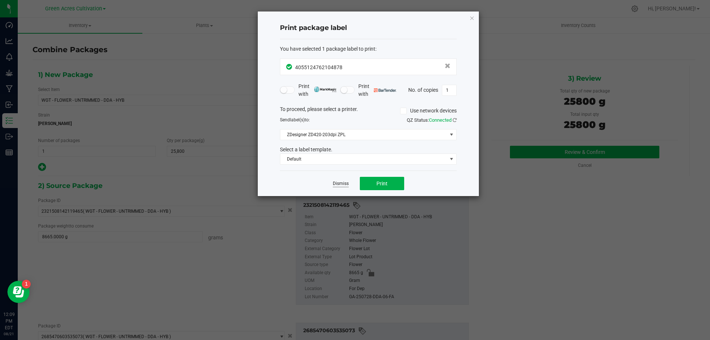
click at [341, 182] on link "Dismiss" at bounding box center [341, 183] width 16 height 6
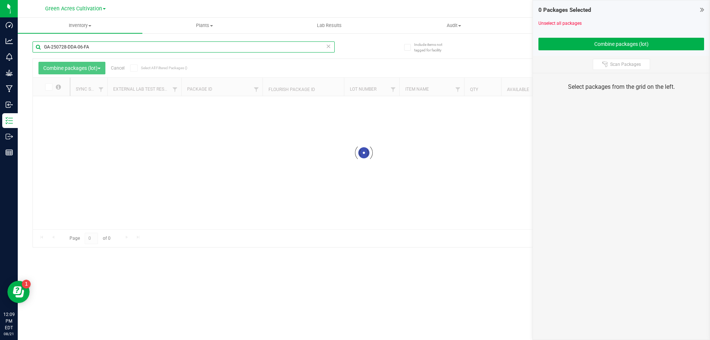
click at [223, 50] on input "GA-250728-DDA-06-FA" at bounding box center [184, 46] width 302 height 11
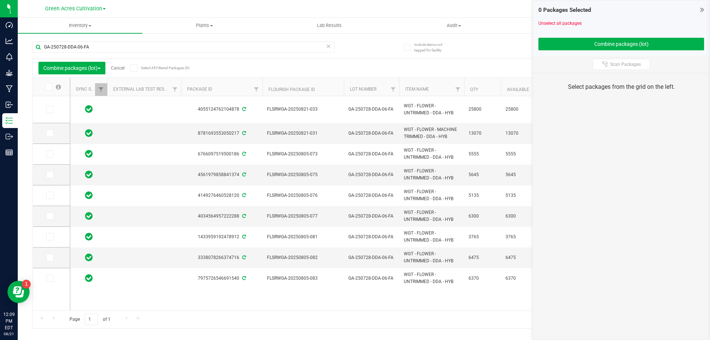
click at [120, 68] on link "Cancel" at bounding box center [118, 67] width 14 height 5
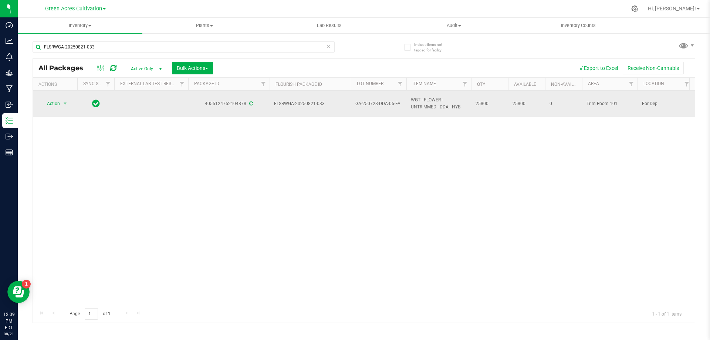
type input "FLSRWGA-20250821-033"
click at [74, 105] on td "Action Action Adjust qty Create package Edit attributes Global inventory Locate…" at bounding box center [55, 104] width 44 height 26
click at [39, 106] on div "Action Action Adjust qty Create package Edit attributes Global inventory Locate…" at bounding box center [54, 103] width 35 height 10
click at [53, 105] on span "Action" at bounding box center [50, 103] width 20 height 10
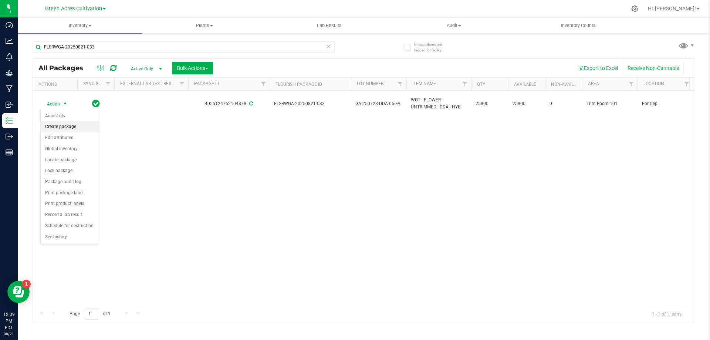
click at [68, 128] on li "Create package" at bounding box center [69, 126] width 57 height 11
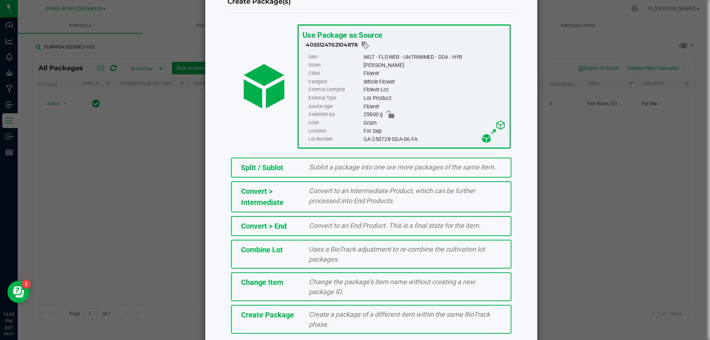
scroll to position [53, 0]
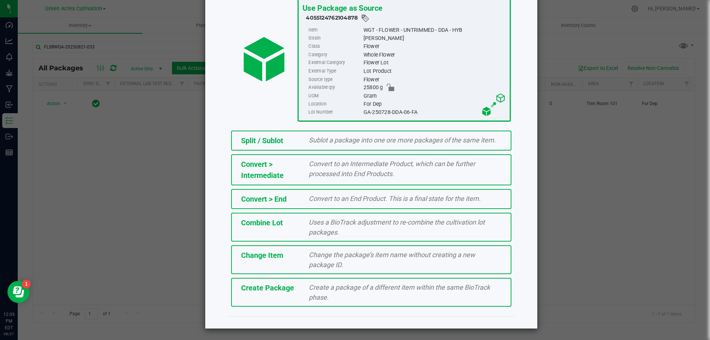
click at [446, 288] on span "Create a package of a different item within the same BioTrack phase." at bounding box center [399, 292] width 181 height 18
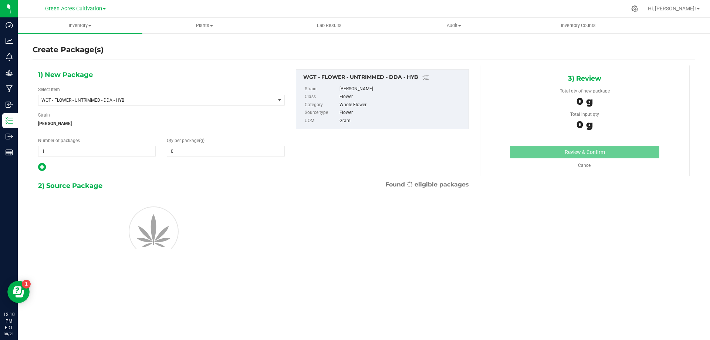
type input "0.0000"
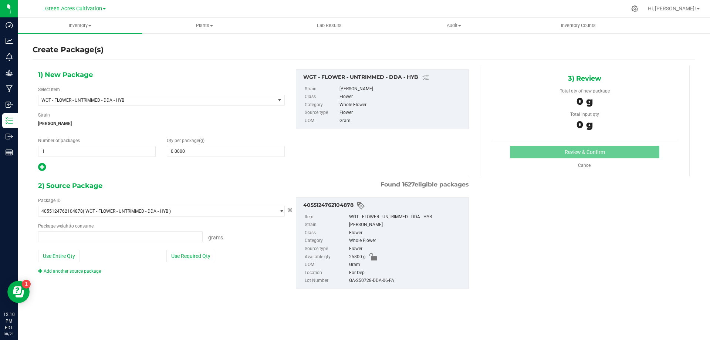
type input "0.0000 g"
click at [240, 108] on div "1) New Package Select Item WGT - FLOWER - UNTRIMMED - DDA - HYB 007UP - Flower …" at bounding box center [162, 120] width 258 height 103
click at [240, 103] on span "WGT - FLOWER - UNTRIMMED - DDA - HYB" at bounding box center [156, 100] width 237 height 10
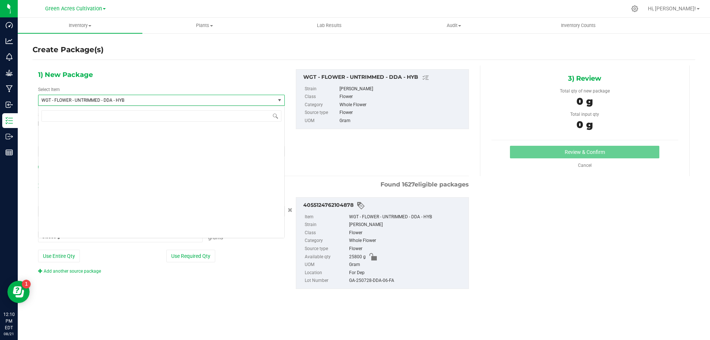
scroll to position [154806, 0]
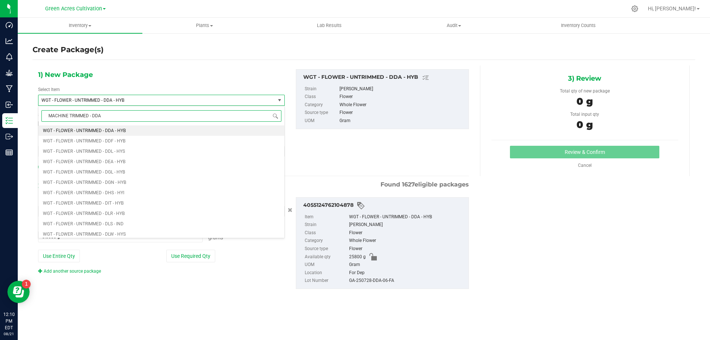
type input "MACHINE TRIMMED - DDA"
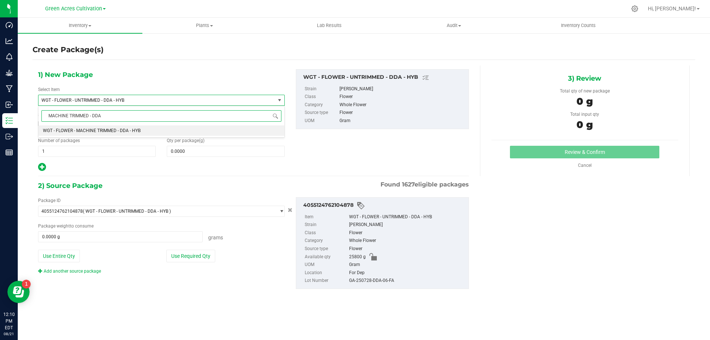
scroll to position [0, 0]
click at [251, 128] on li "WGT - FLOWER - MACHINE TRIMMED - DDA - HYB" at bounding box center [161, 130] width 246 height 10
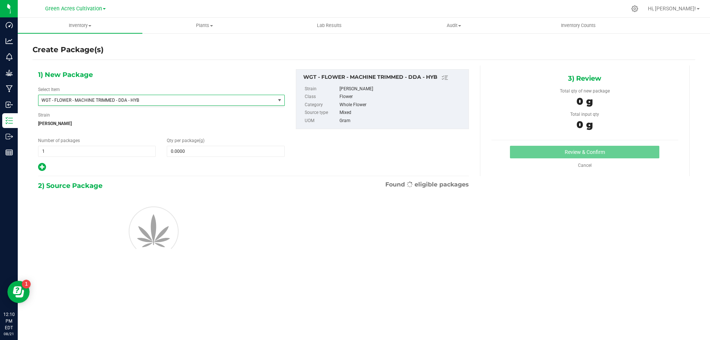
type input "0.0000"
click at [251, 147] on span at bounding box center [226, 151] width 118 height 11
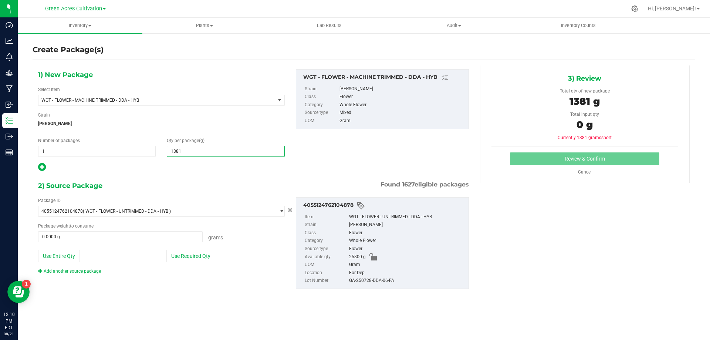
type input "13815"
type input "13,815.0000"
click at [197, 260] on button "Use Required Qty" at bounding box center [190, 256] width 49 height 13
type input "13815.0000 g"
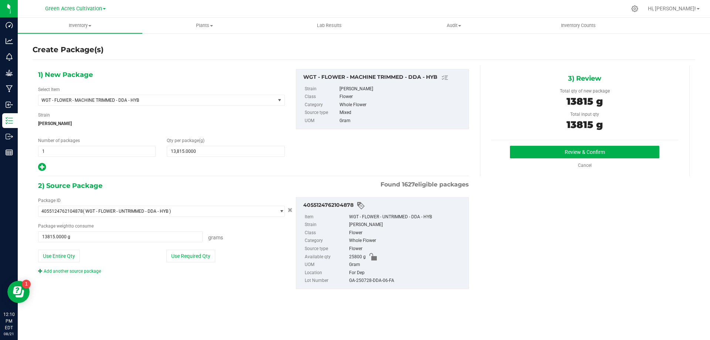
click at [380, 284] on div "GA-250728-DDA-06-FA" at bounding box center [407, 281] width 116 height 8
copy div "GA-250728-DDA-06-FA"
click at [520, 151] on button "Review & Confirm" at bounding box center [584, 152] width 149 height 13
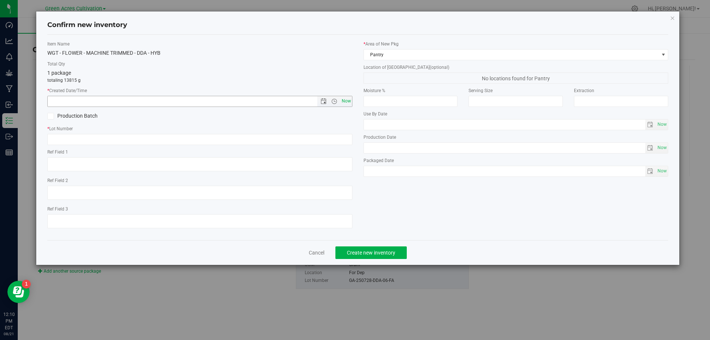
click at [341, 100] on span "Now" at bounding box center [346, 101] width 13 height 11
type input "[DATE] 12:10 PM"
click at [340, 143] on input "text" at bounding box center [199, 139] width 305 height 11
paste input "GA-250728-DDA-06-FA"
type input "GA-250728-DDA-06-FA"
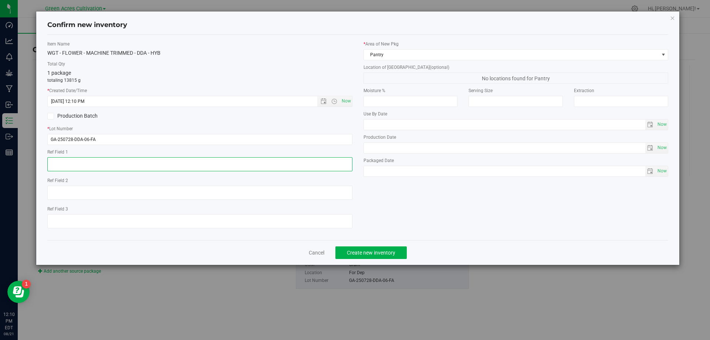
click at [332, 162] on textarea at bounding box center [199, 164] width 305 height 14
type textarea "RETESTING FOR PBO ON HOLD"
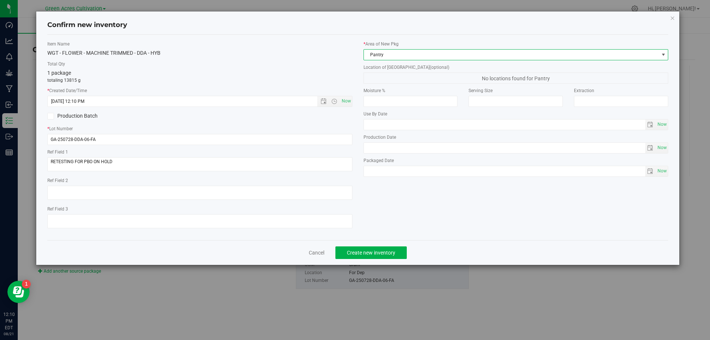
click at [416, 57] on span "Pantry" at bounding box center [511, 55] width 295 height 10
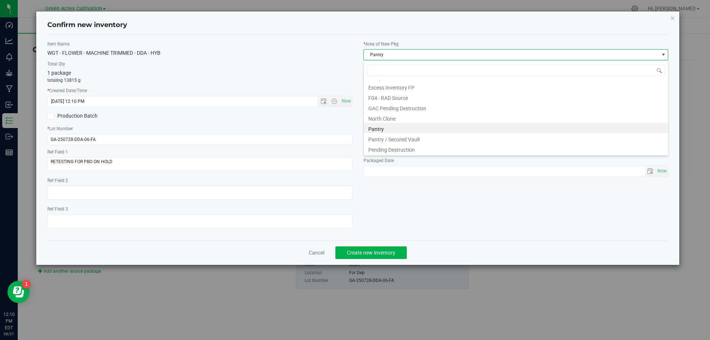
scroll to position [102, 0]
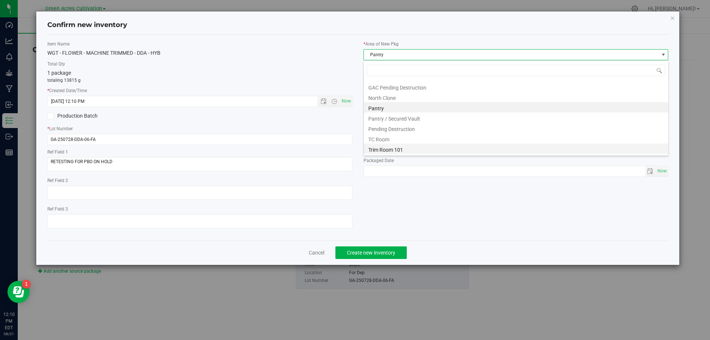
click at [406, 149] on li "Trim Room 101" at bounding box center [516, 148] width 304 height 10
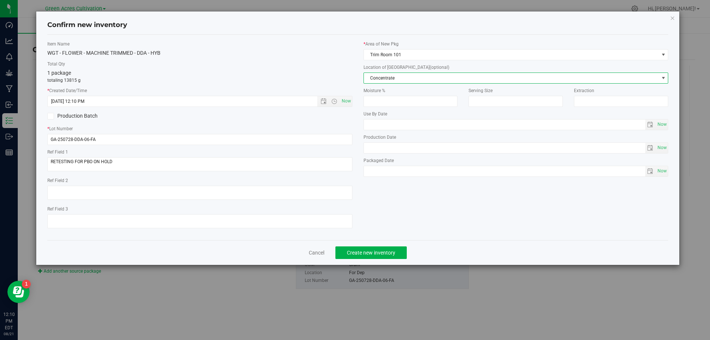
click at [406, 79] on span "Concentrate" at bounding box center [511, 78] width 295 height 10
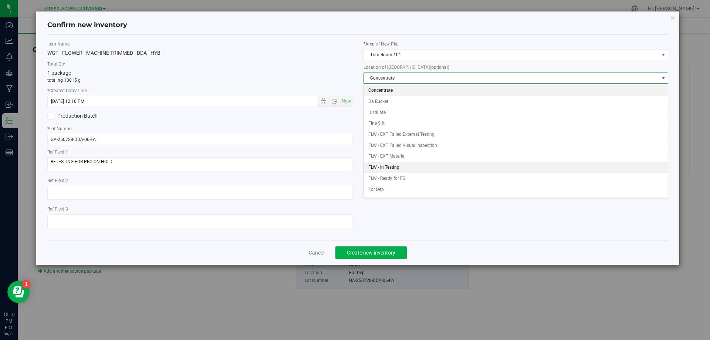
click at [403, 170] on li "FLW - In Testing" at bounding box center [516, 167] width 304 height 11
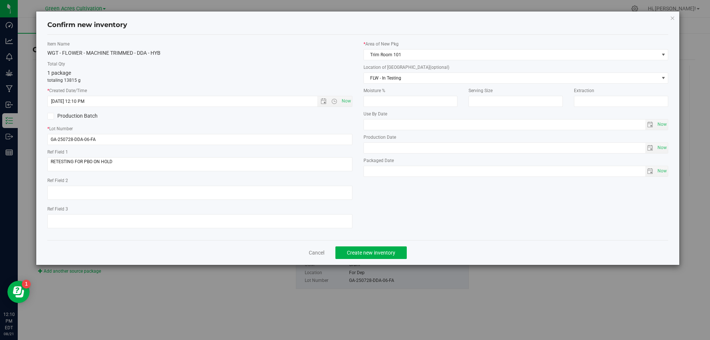
click at [369, 260] on div "Cancel Create new inventory" at bounding box center [357, 252] width 621 height 25
click at [368, 257] on button "Create new inventory" at bounding box center [370, 252] width 71 height 13
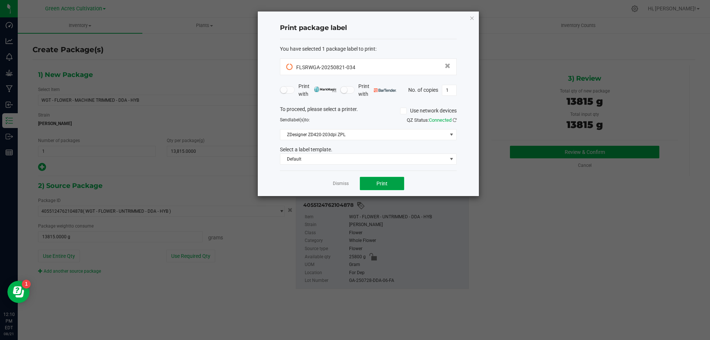
click at [377, 185] on span "Print" at bounding box center [381, 183] width 11 height 6
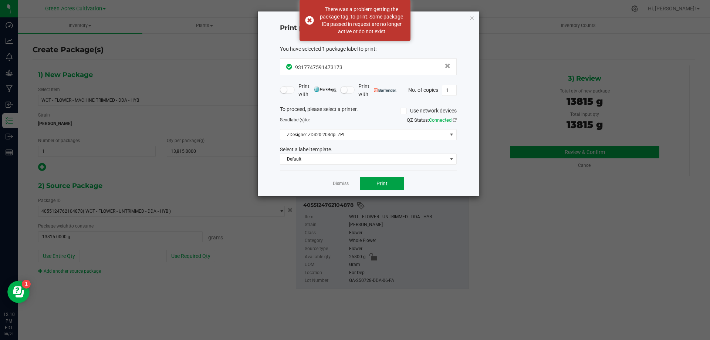
click at [377, 184] on span "Print" at bounding box center [381, 183] width 11 height 6
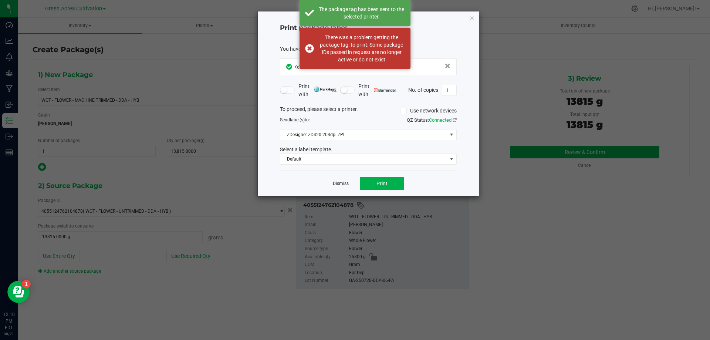
click at [339, 182] on link "Dismiss" at bounding box center [341, 183] width 16 height 6
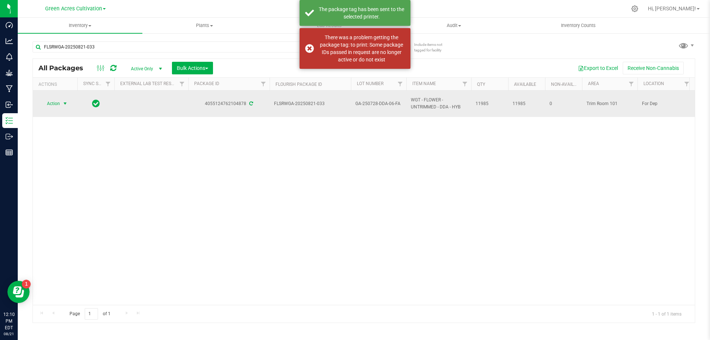
click at [64, 107] on span "select" at bounding box center [65, 103] width 9 height 10
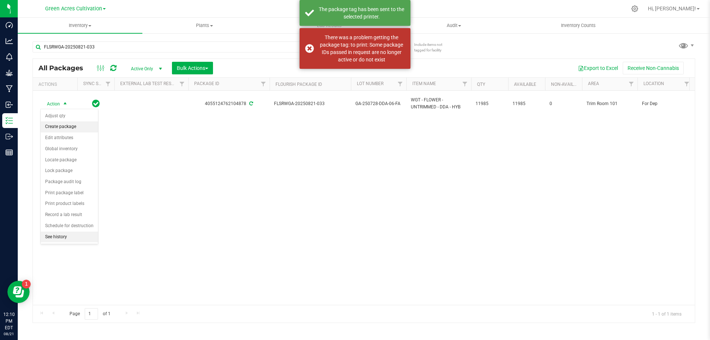
click at [68, 125] on li "Create package" at bounding box center [69, 126] width 57 height 11
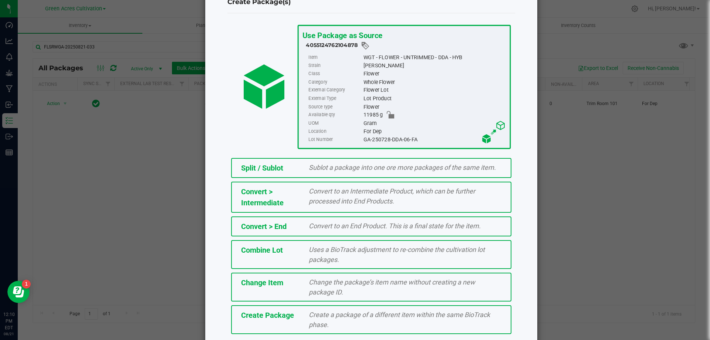
scroll to position [53, 0]
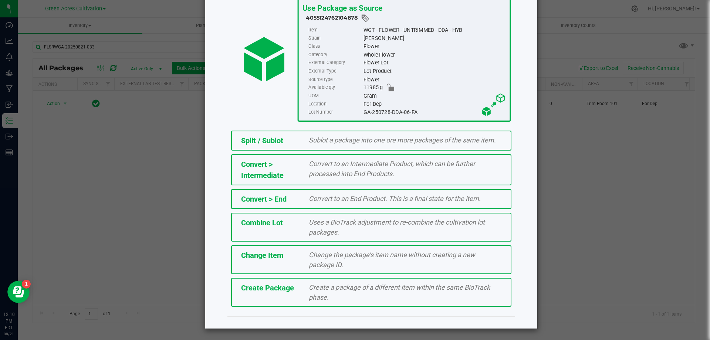
click at [352, 295] on div "Create a package of a different item within the same BioTrack phase." at bounding box center [405, 292] width 204 height 20
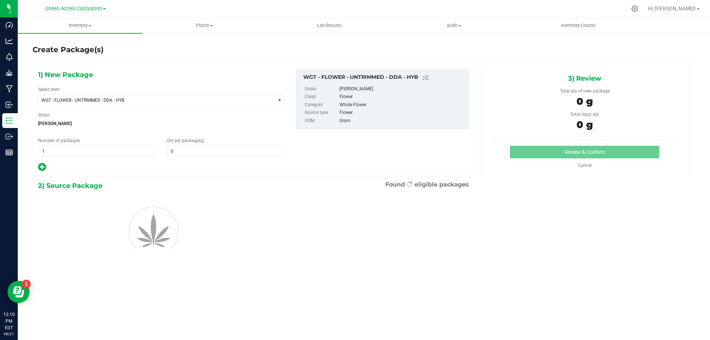
type input "0.0000"
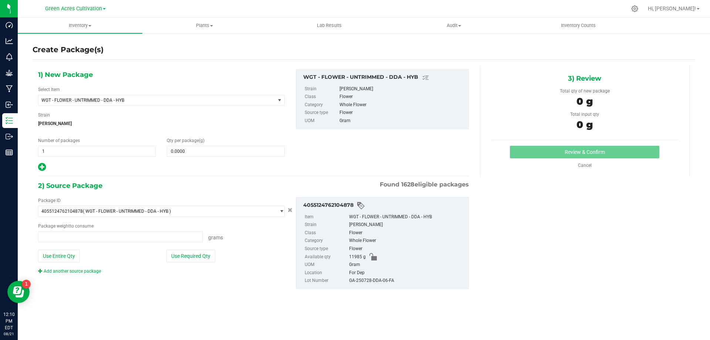
type input "0.0000 g"
click at [235, 104] on span "WGT - FLOWER - UNTRIMMED - DDA - HYB" at bounding box center [156, 100] width 237 height 10
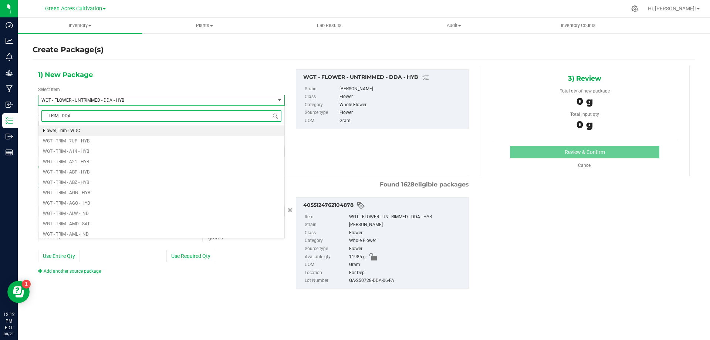
type input "TRIM - DDA"
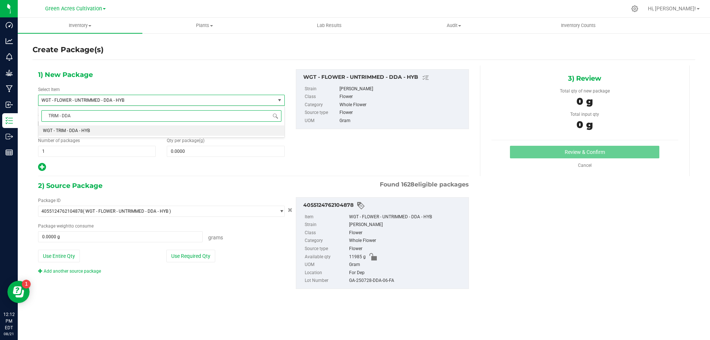
click at [234, 126] on li "WGT - TRIM - DDA - HYB" at bounding box center [161, 130] width 246 height 10
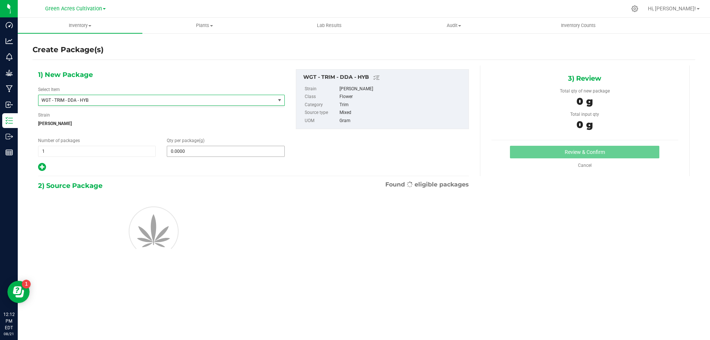
type input "0.0000"
click at [234, 150] on span at bounding box center [226, 151] width 118 height 11
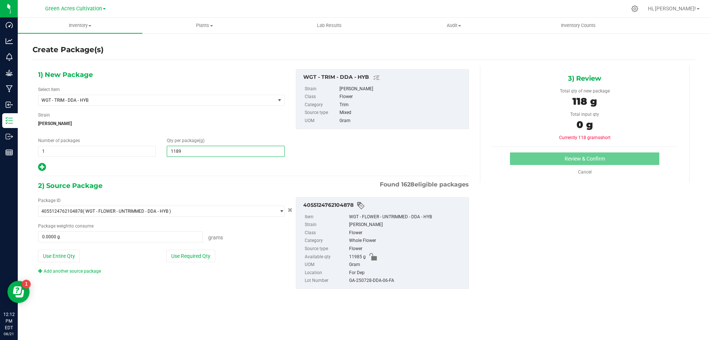
type input "11890"
type input "11,890.0000"
click at [205, 262] on div "Package ID 4055124762104878 ( WGT - FLOWER - UNTRIMMED - DDA - HYB ) 0004193013…" at bounding box center [162, 235] width 258 height 77
click at [209, 254] on button "Use Required Qty" at bounding box center [190, 256] width 49 height 13
type input "11890.0000 g"
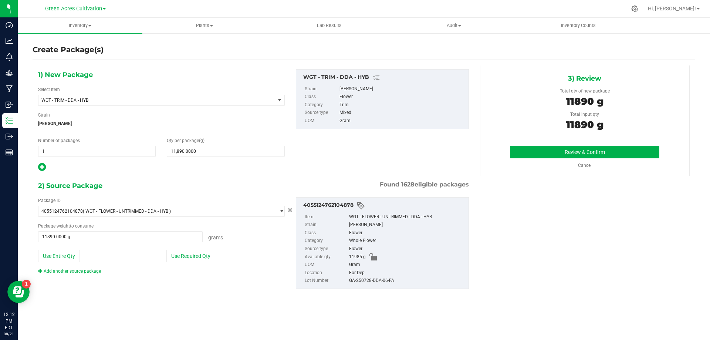
click at [349, 278] on div "GA-250728-DDA-06-FA" at bounding box center [407, 281] width 116 height 8
copy div "GA-250728-DDA-06-FA"
click at [626, 157] on button "Review & Confirm" at bounding box center [584, 152] width 149 height 13
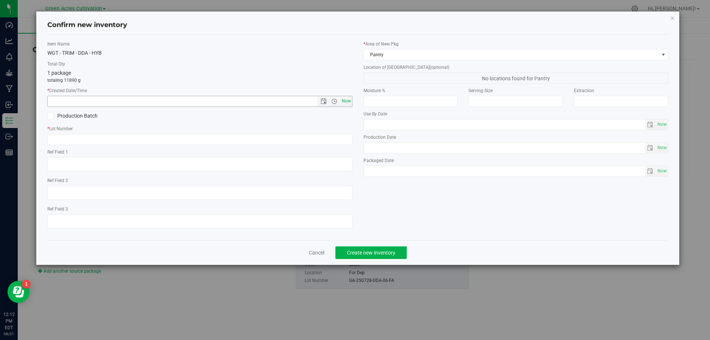
click at [342, 101] on span "Now" at bounding box center [346, 101] width 13 height 11
type input "[DATE] 12:12 PM"
drag, startPoint x: 340, startPoint y: 124, endPoint x: 334, endPoint y: 130, distance: 8.1
click at [338, 127] on div "Item Name WGT - TRIM - DDA - HYB Total Qty 1 package totaling 11890 g * Created…" at bounding box center [200, 137] width 316 height 193
click at [334, 136] on input "text" at bounding box center [199, 139] width 305 height 11
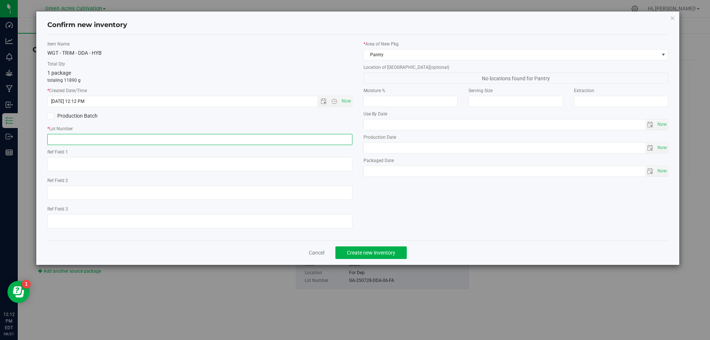
paste input "GA-250728-DDA-06-FA"
type input "GA-250728-DDA-06-TB"
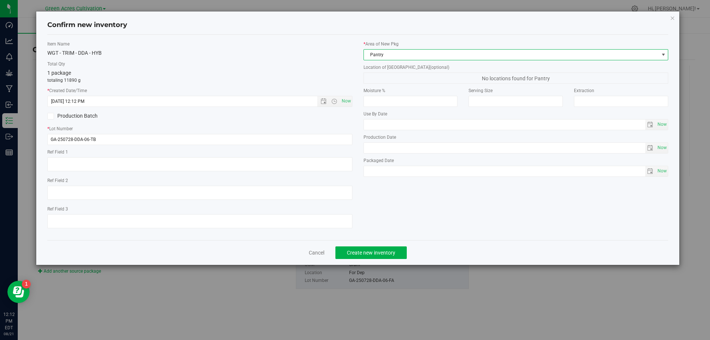
click at [447, 58] on span "Pantry" at bounding box center [511, 55] width 295 height 10
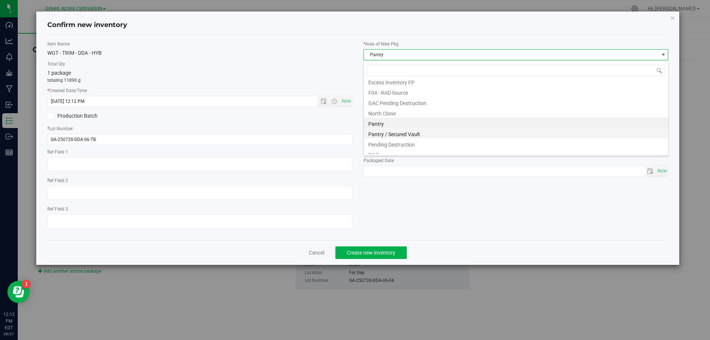
scroll to position [102, 0]
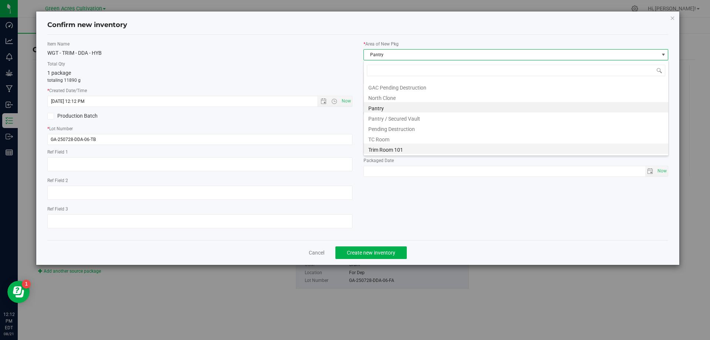
click at [433, 149] on li "Trim Room 101" at bounding box center [516, 148] width 304 height 10
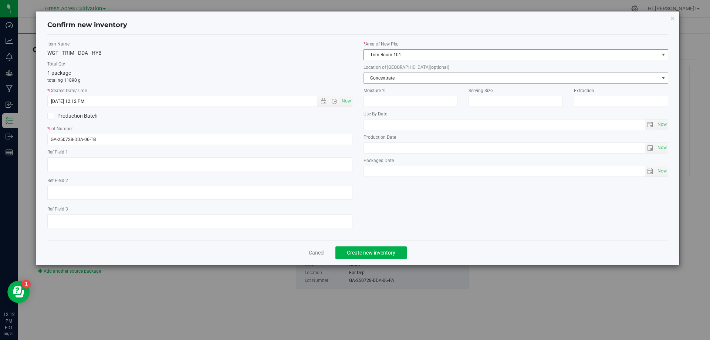
click at [437, 83] on span "Concentrate" at bounding box center [515, 77] width 305 height 11
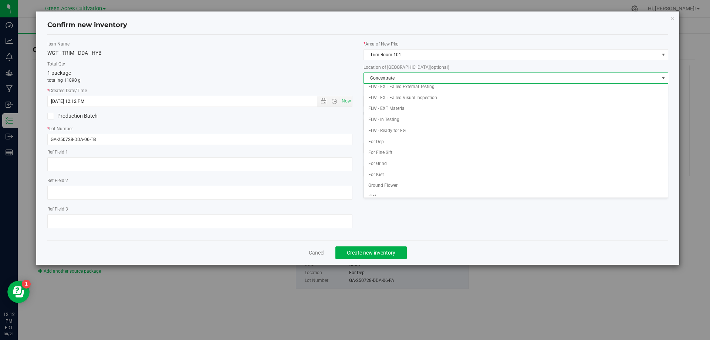
scroll to position [76, 0]
click at [417, 180] on li "Quarantine" at bounding box center [516, 179] width 304 height 11
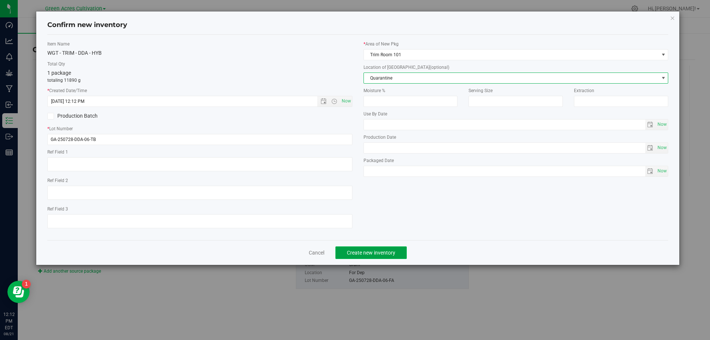
click at [388, 258] on button "Create new inventory" at bounding box center [370, 252] width 71 height 13
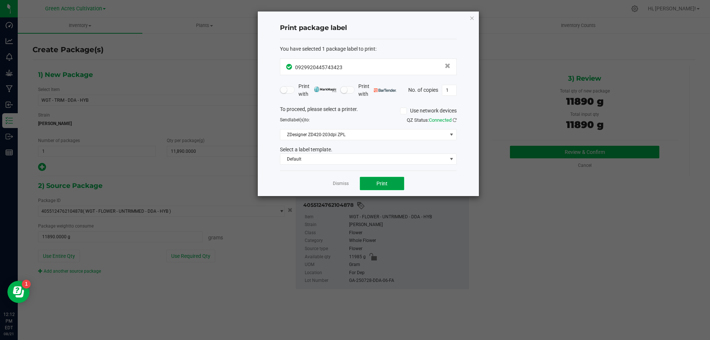
click at [382, 184] on span "Print" at bounding box center [381, 183] width 11 height 6
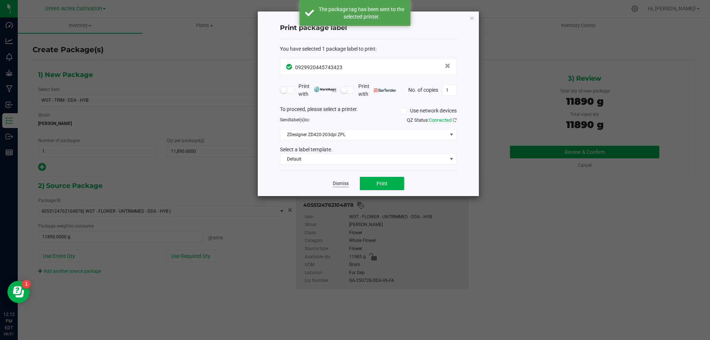
click at [348, 180] on link "Dismiss" at bounding box center [341, 183] width 16 height 6
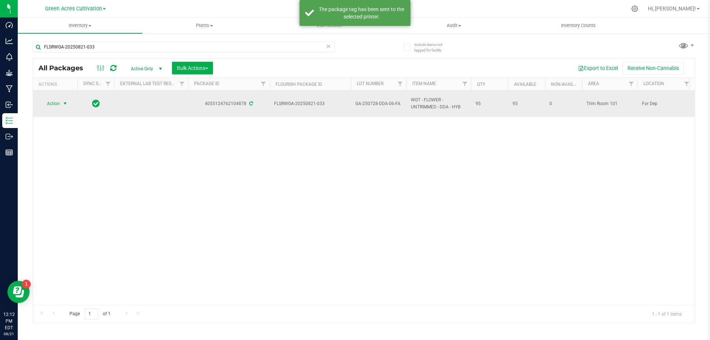
click at [57, 104] on span "Action" at bounding box center [50, 103] width 20 height 10
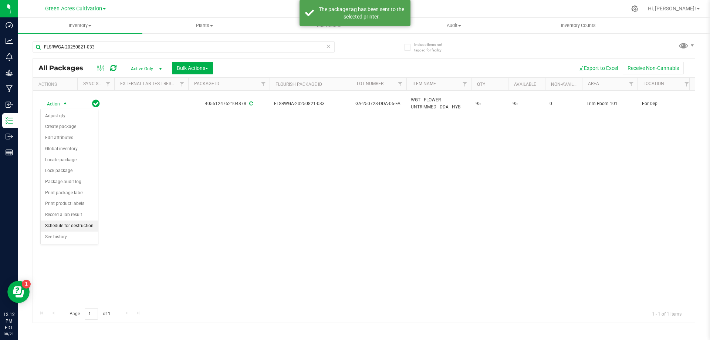
click at [62, 224] on li "Schedule for destruction" at bounding box center [69, 225] width 57 height 11
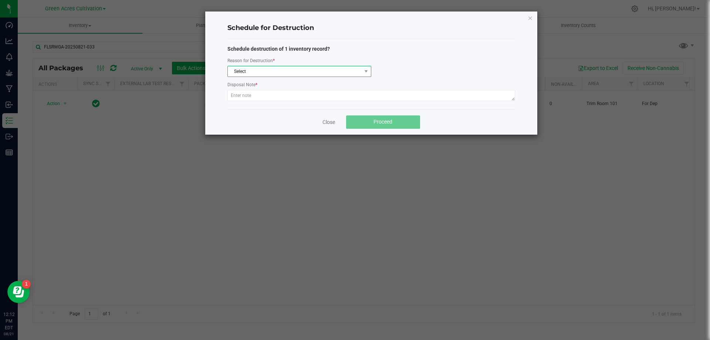
click at [254, 73] on span "Select" at bounding box center [295, 71] width 134 height 10
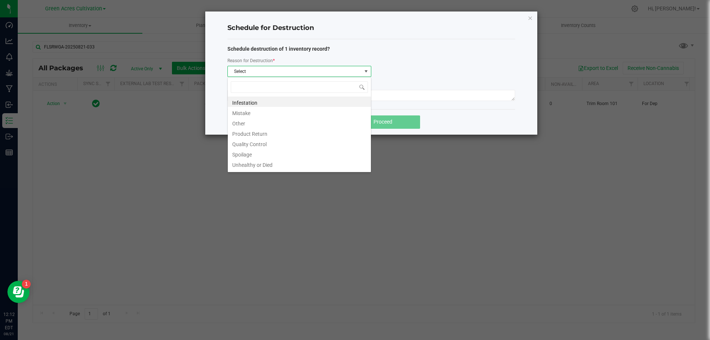
scroll to position [11, 144]
type input "W"
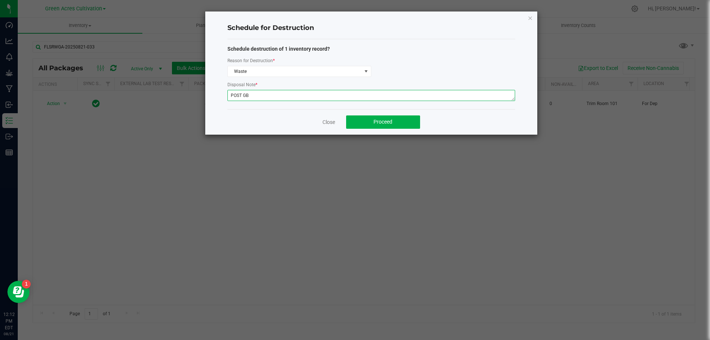
type textarea "POST GB"
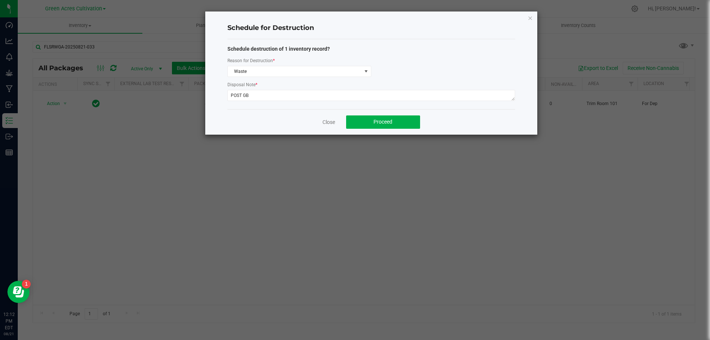
click at [420, 138] on ngb-modal-window "Schedule for Destruction Schedule destruction of 1 inventory record? Reason for…" at bounding box center [357, 170] width 715 height 340
click at [396, 128] on button "Proceed" at bounding box center [383, 121] width 74 height 13
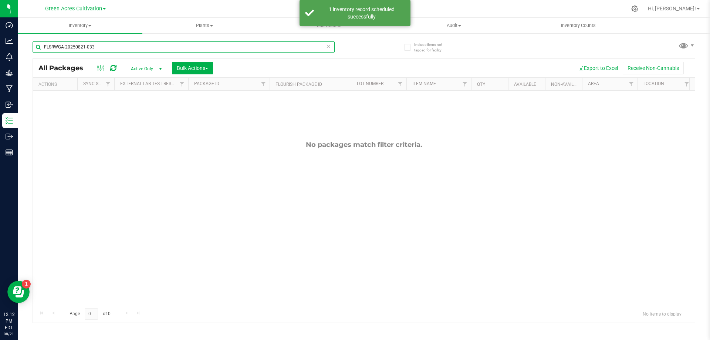
click at [143, 46] on input "FLSRWGA-20250821-033" at bounding box center [184, 46] width 302 height 11
paste input "GA-250728-DDA-06-FA"
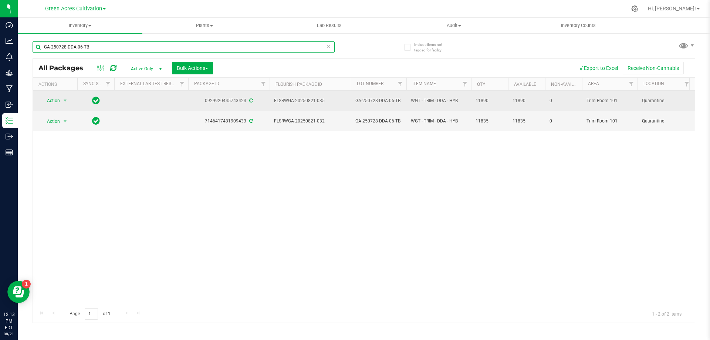
type input "GA-250728-DDA-06-TB"
click at [52, 104] on td "Action Action Adjust qty Create package Edit attributes Global inventory Locate…" at bounding box center [55, 101] width 44 height 20
click at [56, 101] on span "Action" at bounding box center [50, 100] width 20 height 10
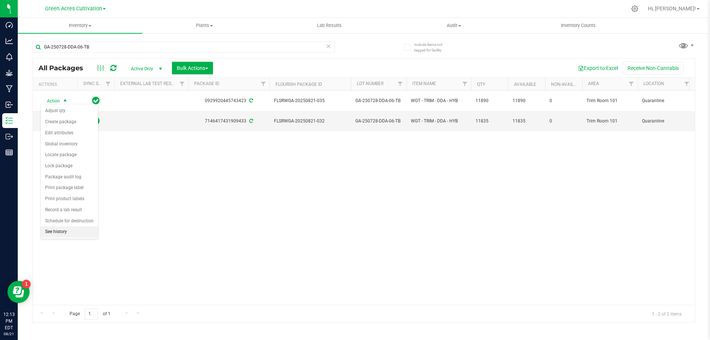
click at [88, 231] on li "See history" at bounding box center [69, 231] width 57 height 11
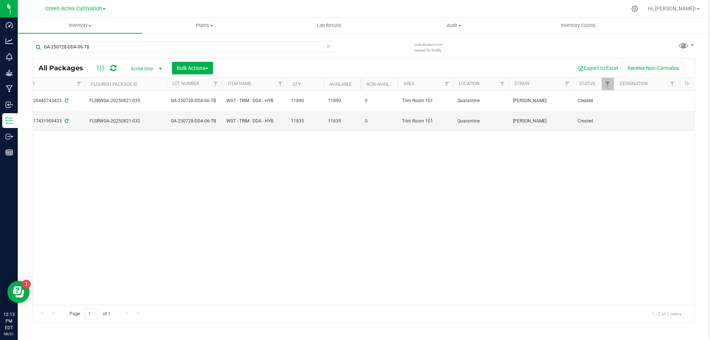
scroll to position [0, 225]
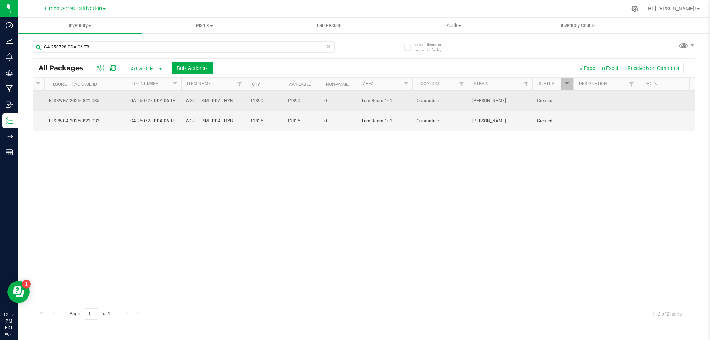
click at [604, 98] on td at bounding box center [605, 101] width 65 height 20
click at [586, 99] on input "62660 PBO" at bounding box center [604, 100] width 62 height 11
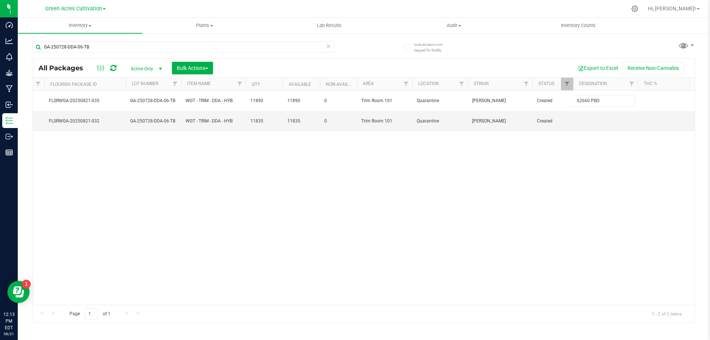
type input "6260 PBO"
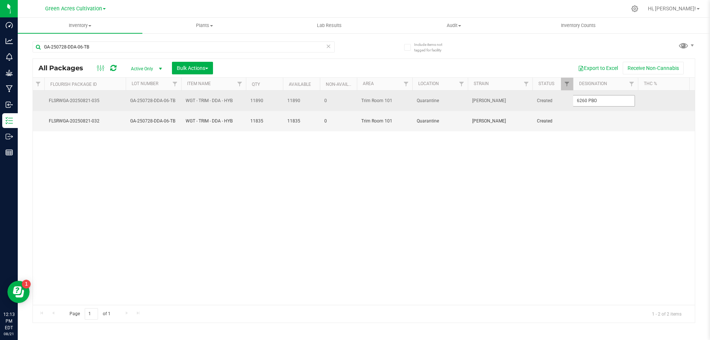
click at [596, 99] on input "6260 PBO" at bounding box center [604, 100] width 62 height 11
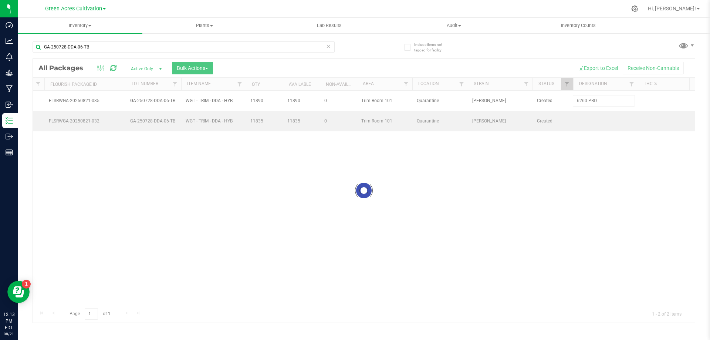
click at [603, 117] on div "Loading... All Packages Active Only Active Only Lab Samples Locked All External…" at bounding box center [364, 190] width 662 height 264
click at [603, 117] on td at bounding box center [605, 121] width 65 height 20
type input "6260 PBO"
click at [551, 177] on div "All Packages Active Only Active Only Lab Samples Locked All External Internal B…" at bounding box center [364, 190] width 662 height 264
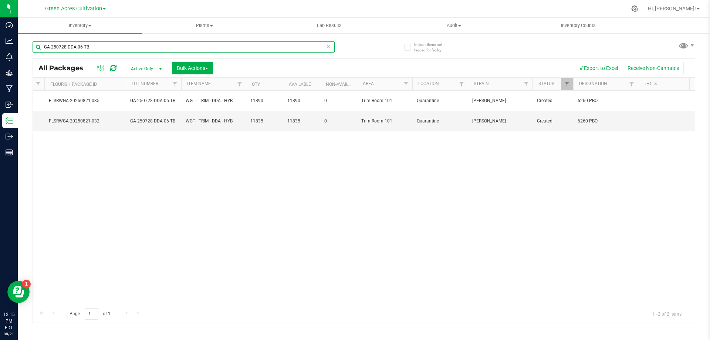
click at [190, 42] on input "GA-250728-DDA-06-TB" at bounding box center [184, 46] width 302 height 11
paste input "09-CKZ-26-FA"
type input "GA-250709-CKZ-26-FA"
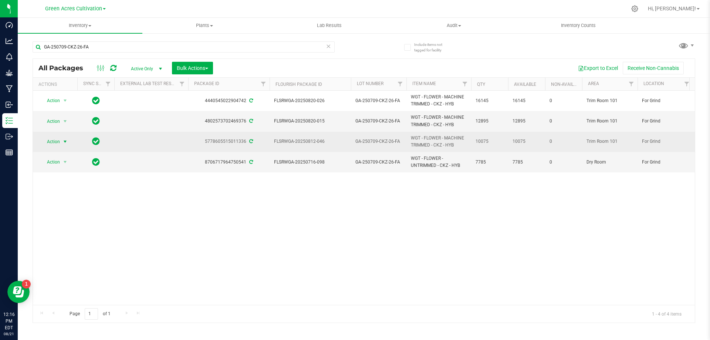
click at [60, 142] on span "Action" at bounding box center [50, 141] width 20 height 10
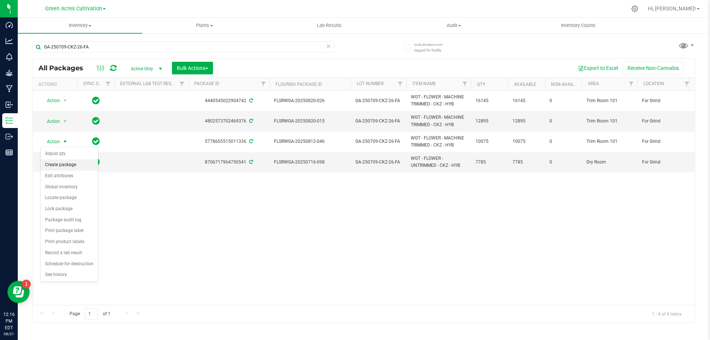
click at [58, 164] on li "Create package" at bounding box center [69, 164] width 57 height 11
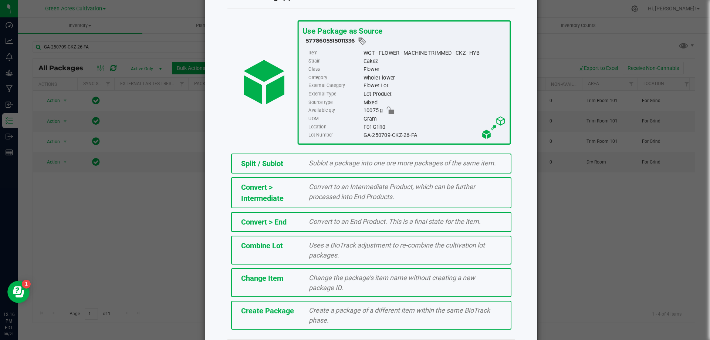
scroll to position [53, 0]
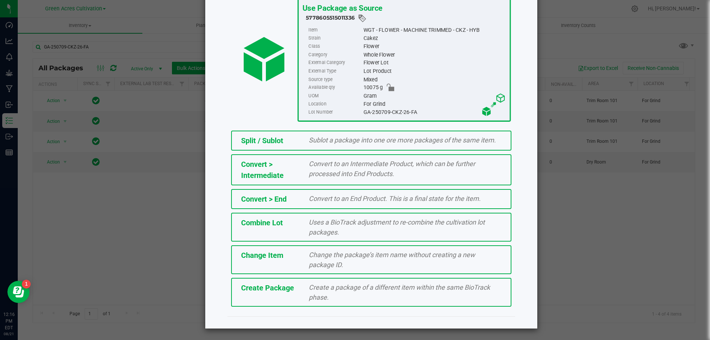
click at [283, 295] on div "Create Package Create a package of a different item within the same BioTrack ph…" at bounding box center [371, 292] width 280 height 29
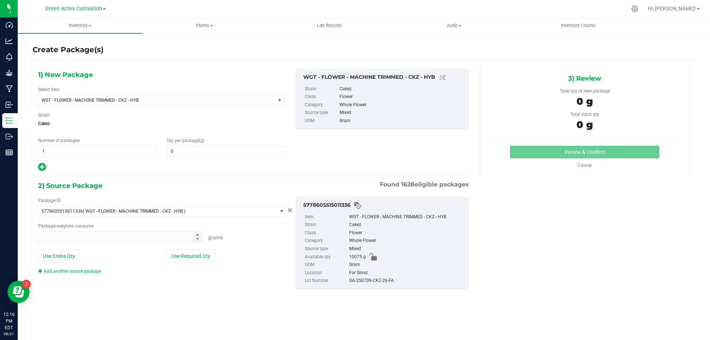
type input "0.0000"
type input "0.0000 g"
click at [234, 99] on span "WGT - FLOWER - MACHINE TRIMMED - CKZ - HYB" at bounding box center [151, 100] width 221 height 5
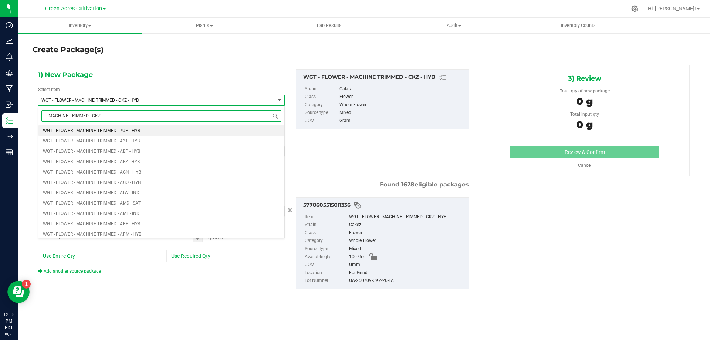
type input "MACHINE TRIMMED - CKZ"
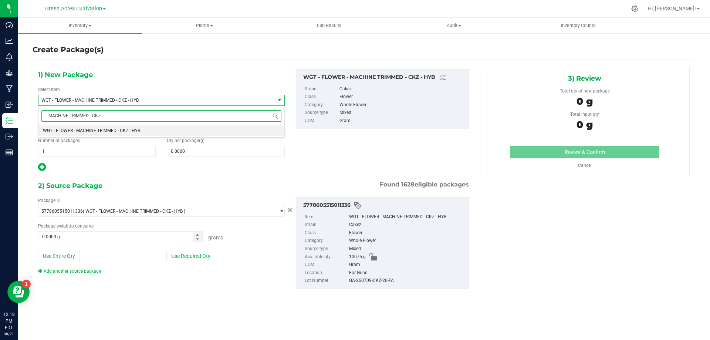
click at [243, 131] on li "WGT - FLOWER - MACHINE TRIMMED - CKZ - HYB" at bounding box center [161, 130] width 246 height 10
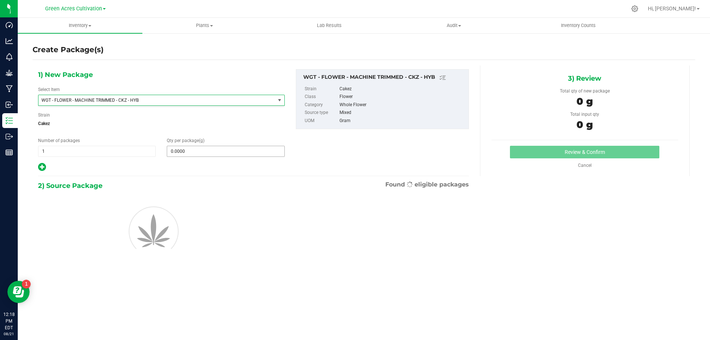
type input "0.0000"
click at [242, 149] on span at bounding box center [226, 151] width 118 height 11
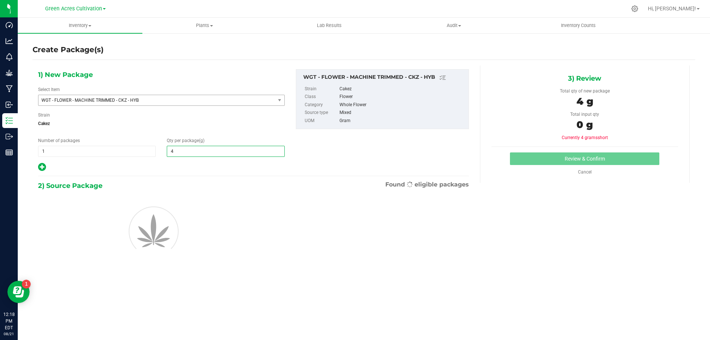
type input "41"
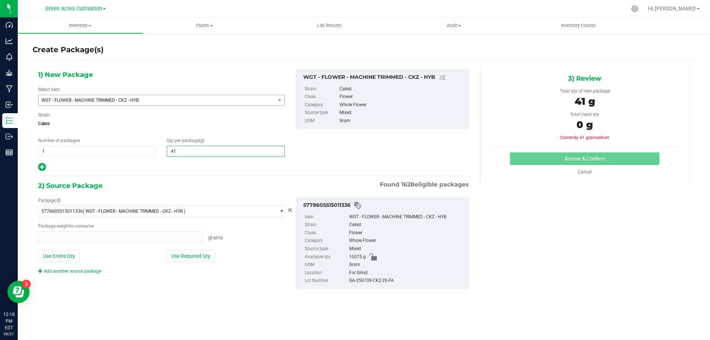
type input "0.0000 g"
type input "4145"
type input "4,145.0000"
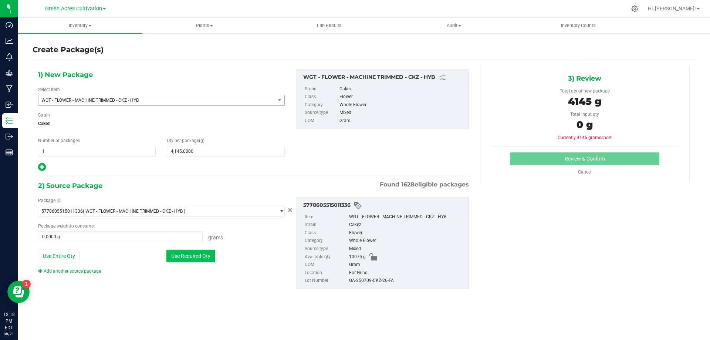
click at [184, 251] on button "Use Required Qty" at bounding box center [190, 256] width 49 height 13
type input "4145.0000 g"
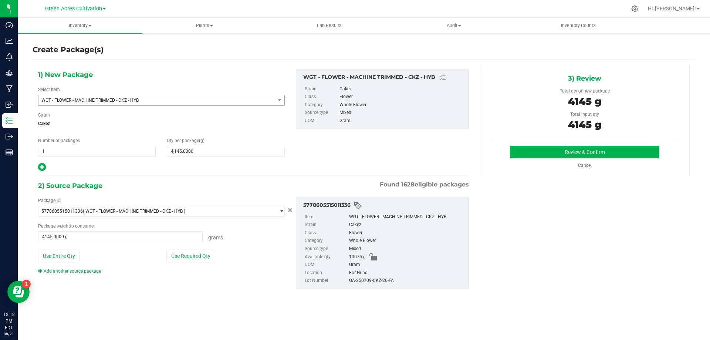
click at [357, 281] on div "GA-250709-CKZ-26-FA" at bounding box center [407, 281] width 116 height 8
copy div "GA-250709-CKZ-26-FA"
click at [538, 159] on div "Review & Confirm Cancel" at bounding box center [584, 157] width 187 height 23
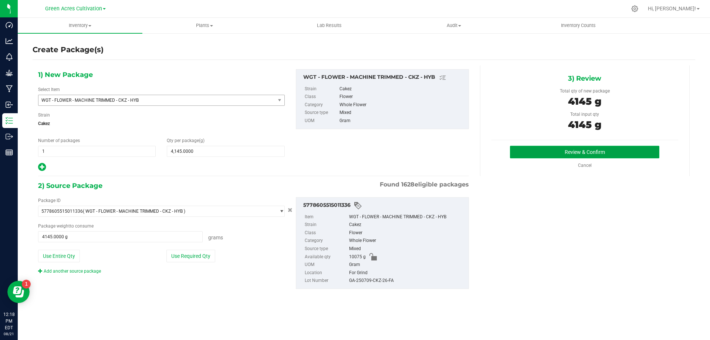
click at [523, 155] on button "Review & Confirm" at bounding box center [584, 152] width 149 height 13
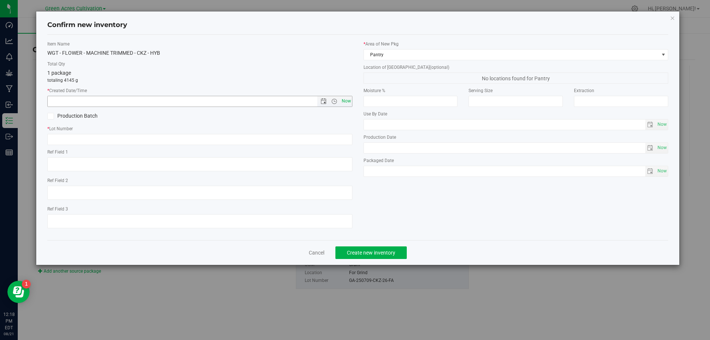
click at [351, 100] on span "Now" at bounding box center [346, 101] width 13 height 11
type input "[DATE] 12:18 PM"
click at [349, 142] on input "text" at bounding box center [199, 139] width 305 height 11
paste input "GA-250709-CKZ-26-FA"
type input "GA-250709-CKZ-26-FA"
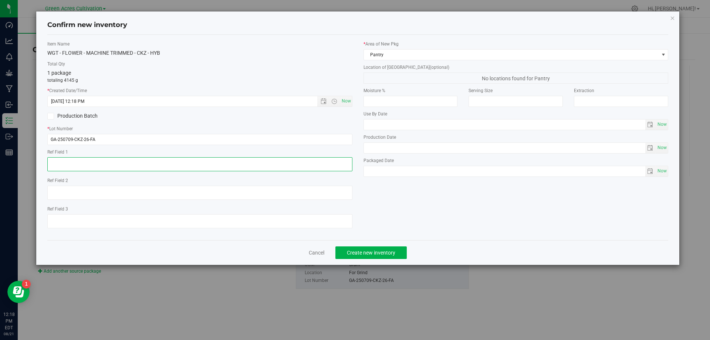
click at [309, 167] on textarea at bounding box center [199, 164] width 305 height 14
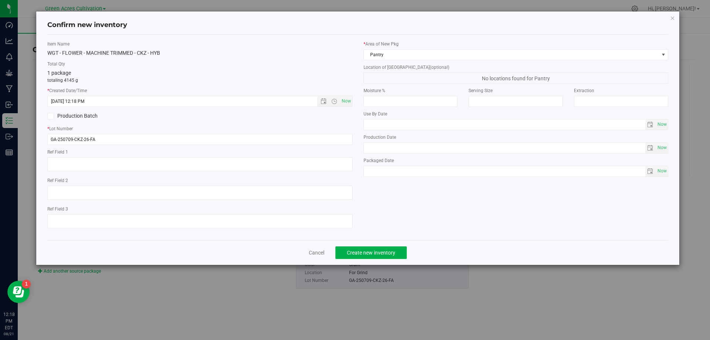
click at [426, 46] on label "* Area of [GEOGRAPHIC_DATA]" at bounding box center [515, 44] width 305 height 7
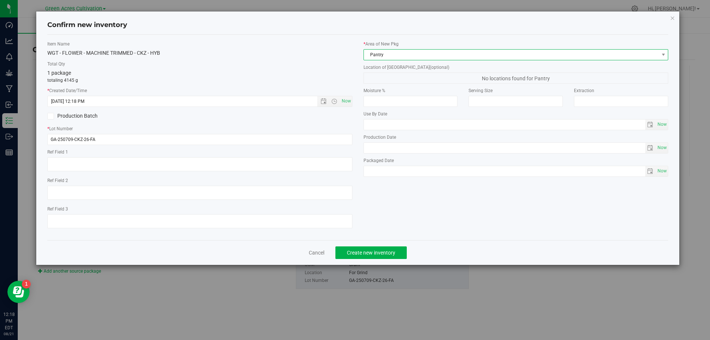
click at [429, 51] on span "Pantry" at bounding box center [511, 55] width 295 height 10
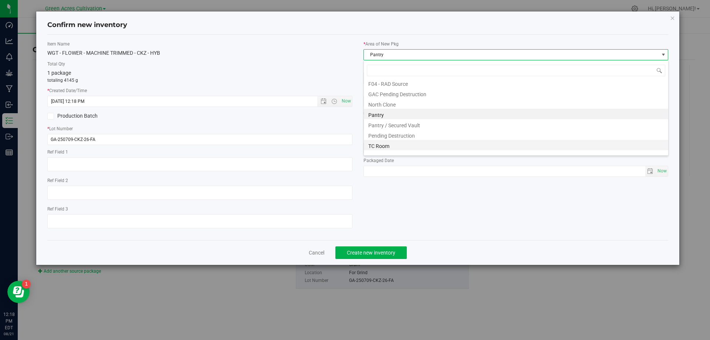
scroll to position [102, 0]
click at [402, 148] on li "Trim Room 101" at bounding box center [516, 148] width 304 height 10
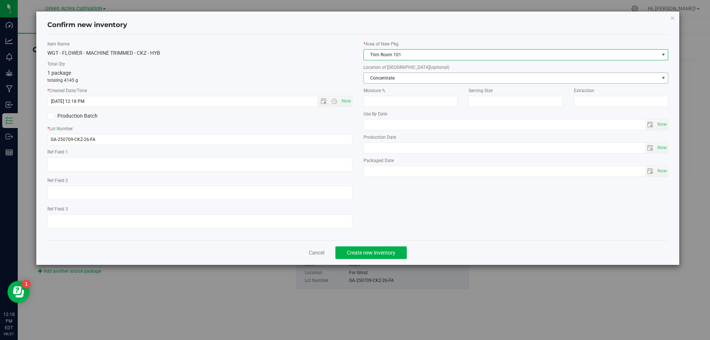
click at [436, 75] on span "Concentrate" at bounding box center [511, 78] width 295 height 10
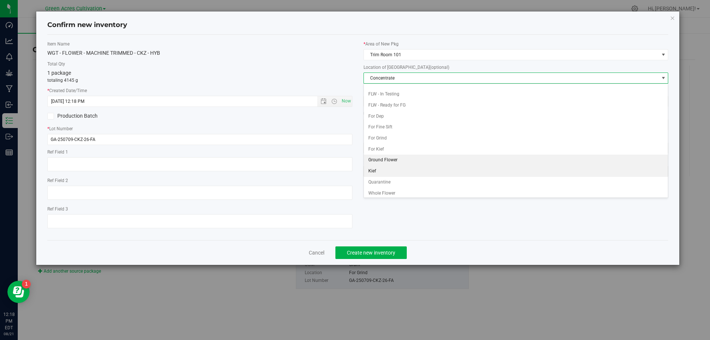
scroll to position [74, 0]
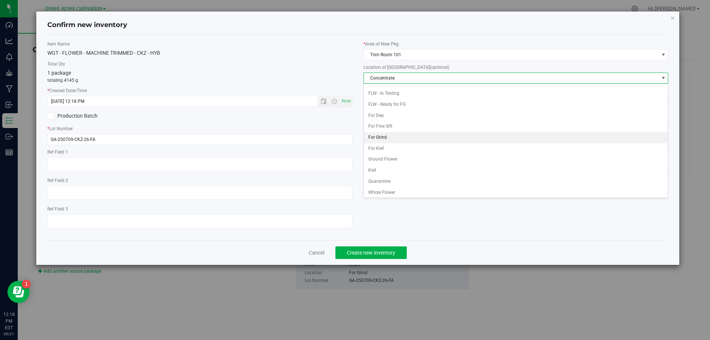
click at [393, 138] on li "For Grind" at bounding box center [516, 137] width 304 height 11
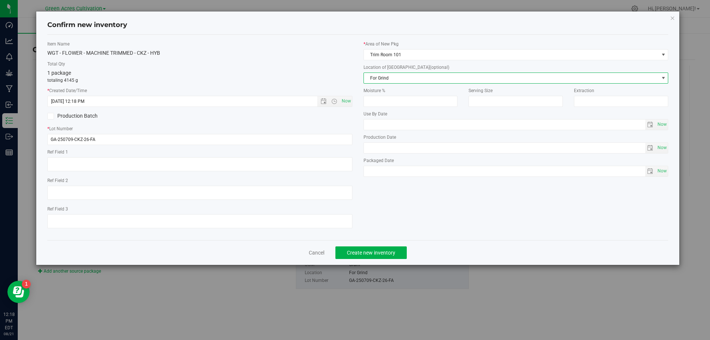
click at [366, 263] on div "Cancel Create new inventory" at bounding box center [357, 252] width 621 height 25
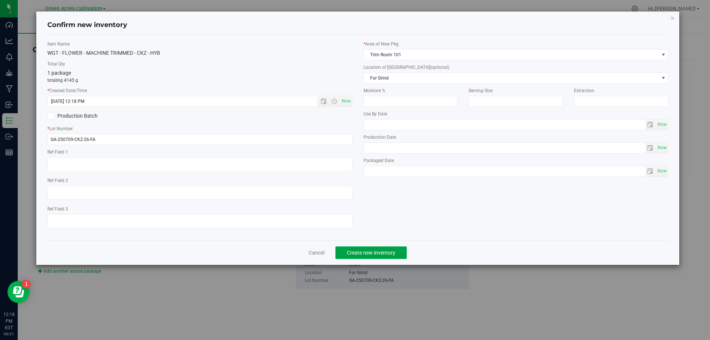
click at [367, 252] on span "Create new inventory" at bounding box center [371, 253] width 48 height 6
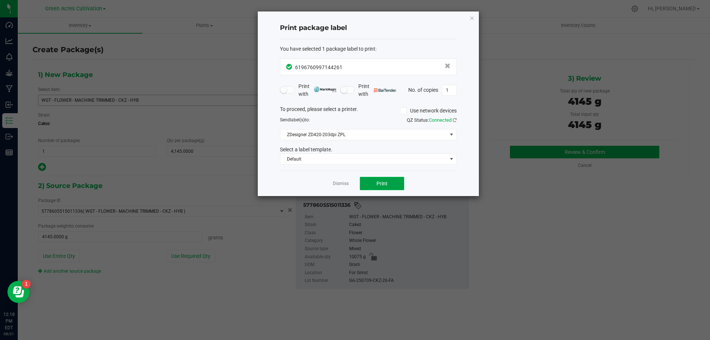
click at [383, 186] on span "Print" at bounding box center [381, 183] width 11 height 6
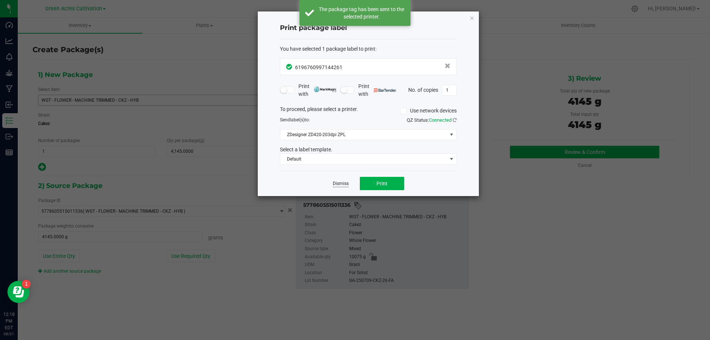
click at [339, 187] on link "Dismiss" at bounding box center [341, 183] width 16 height 6
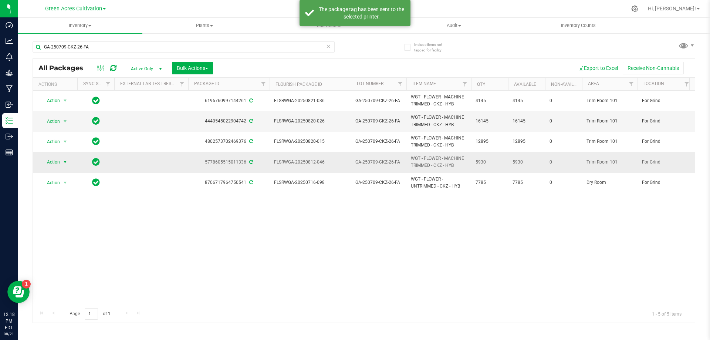
click at [66, 164] on span "select" at bounding box center [65, 162] width 6 height 6
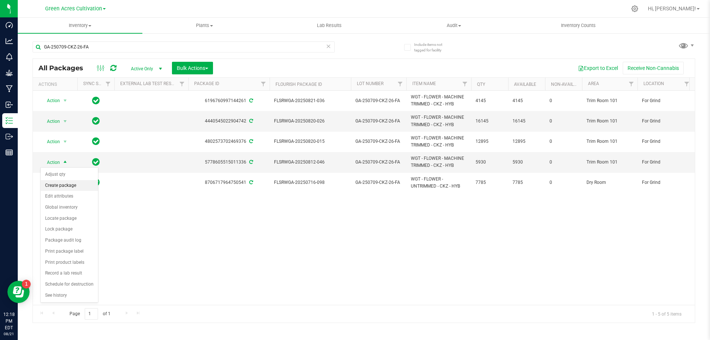
click at [73, 184] on li "Create package" at bounding box center [69, 185] width 57 height 11
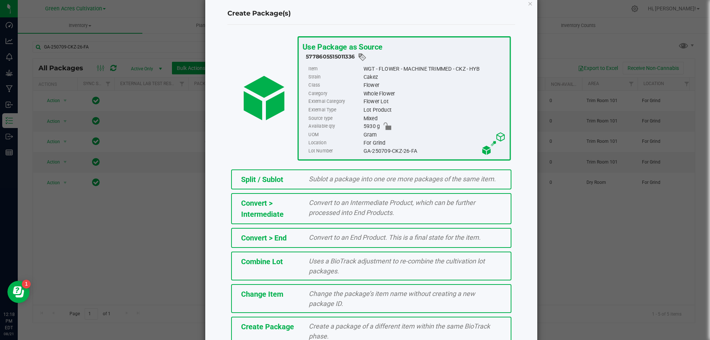
scroll to position [37, 0]
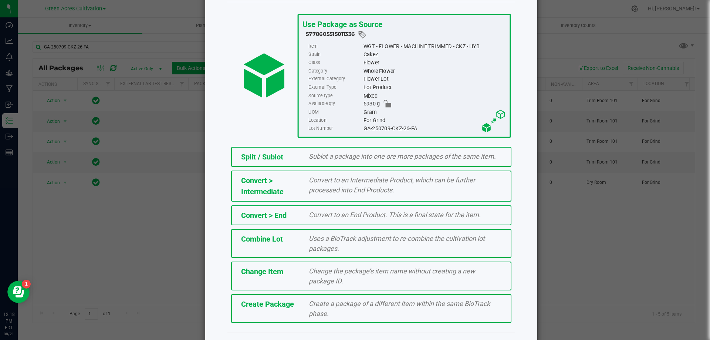
click at [360, 307] on span "Create a package of a different item within the same BioTrack phase." at bounding box center [399, 308] width 181 height 18
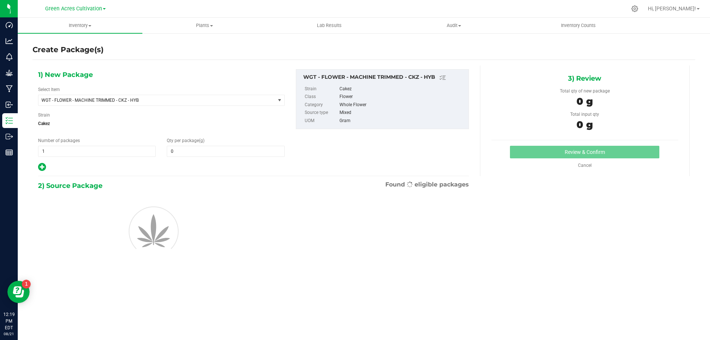
type input "0.0000"
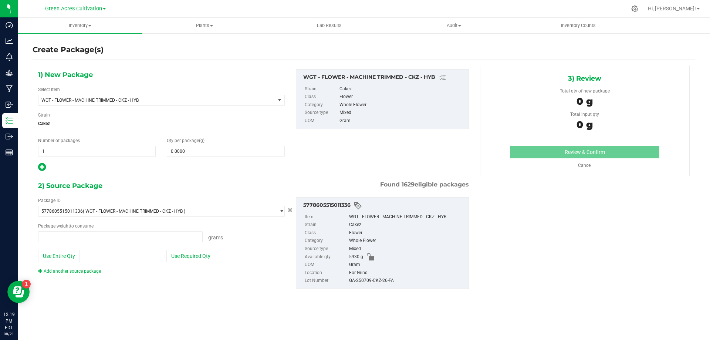
type input "0.0000 g"
click at [143, 98] on span "WGT - FLOWER - MACHINE TRIMMED - CKZ - HYB" at bounding box center [151, 100] width 221 height 5
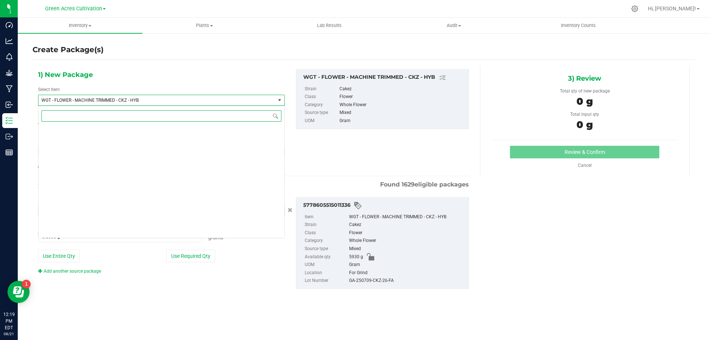
scroll to position [148605, 0]
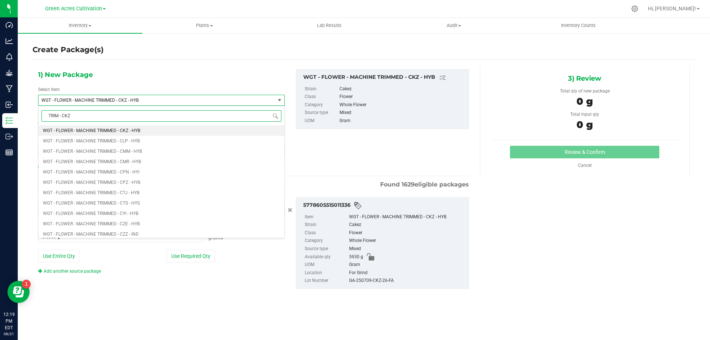
type input "TRIM - CKZ"
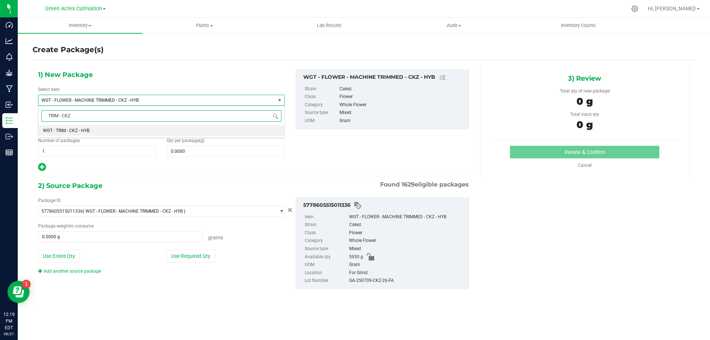
scroll to position [0, 0]
click at [156, 133] on li "WGT - TRIM - CKZ - HYB" at bounding box center [161, 130] width 246 height 10
type input "0.0000"
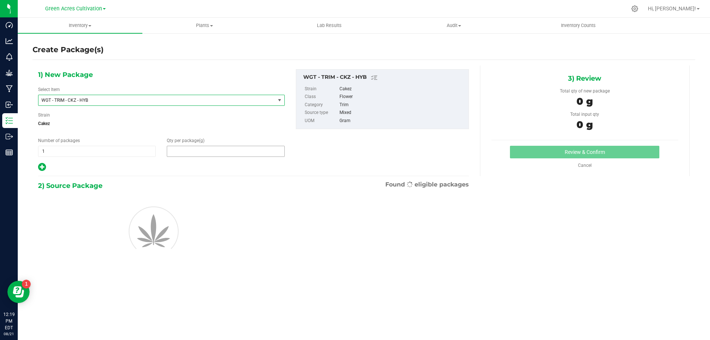
click at [220, 155] on span at bounding box center [226, 151] width 118 height 11
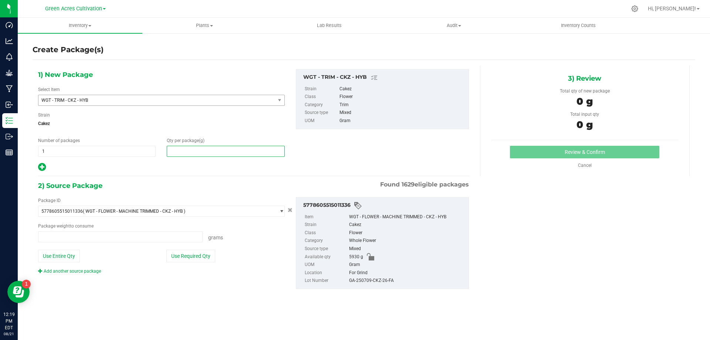
type input "0.0000 g"
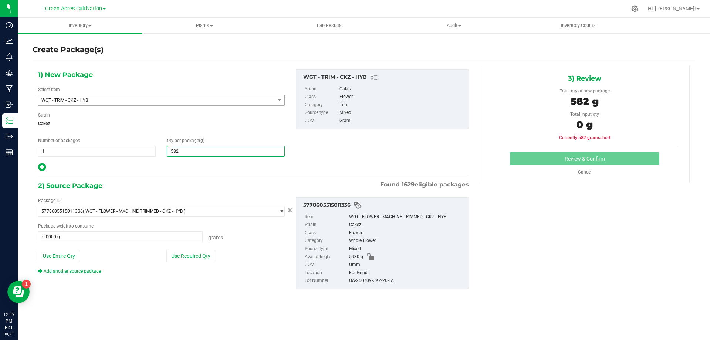
type input "5825"
type input "5,825.0000"
click at [194, 254] on button "Use Required Qty" at bounding box center [190, 256] width 49 height 13
type input "5825.0000 g"
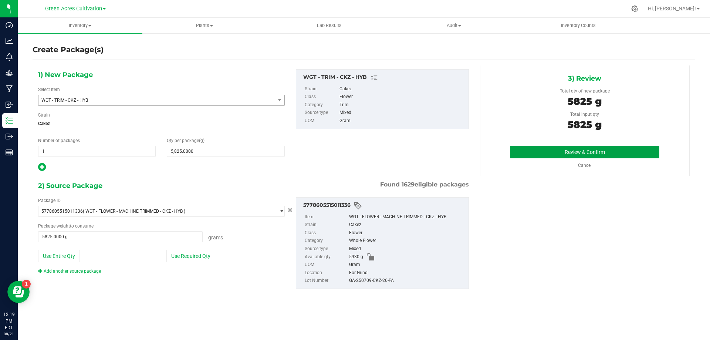
click at [568, 157] on button "Review & Confirm" at bounding box center [584, 152] width 149 height 13
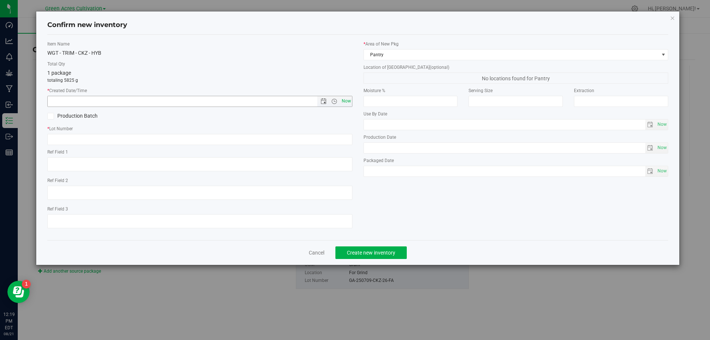
click at [346, 103] on span "Now" at bounding box center [346, 101] width 13 height 11
type input "[DATE] 12:19 PM"
click at [329, 138] on input "text" at bounding box center [199, 139] width 305 height 11
paste input "GA-250709-CKZ-26-FA"
type input "GA-250709-CKZ-26-TB"
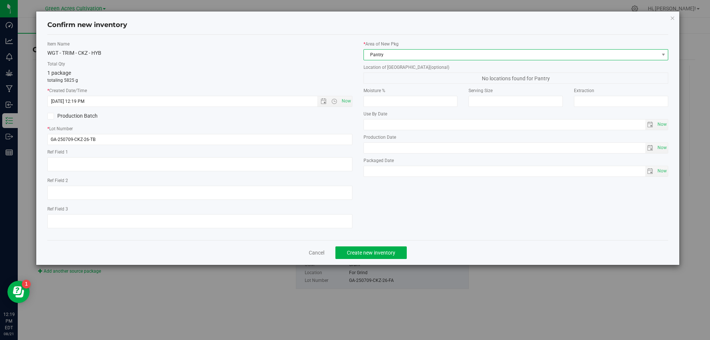
click at [477, 58] on span "Pantry" at bounding box center [511, 55] width 295 height 10
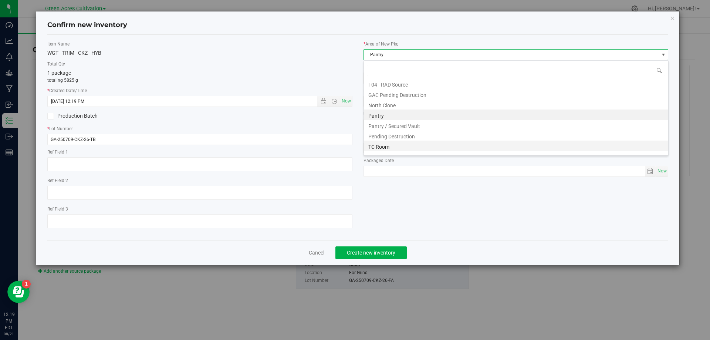
scroll to position [102, 0]
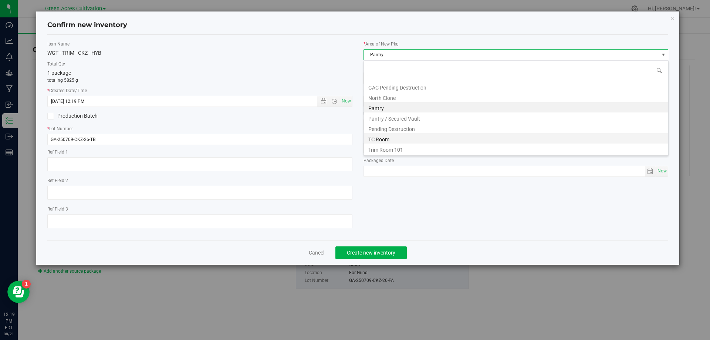
click at [454, 141] on li "TC Room" at bounding box center [516, 138] width 304 height 10
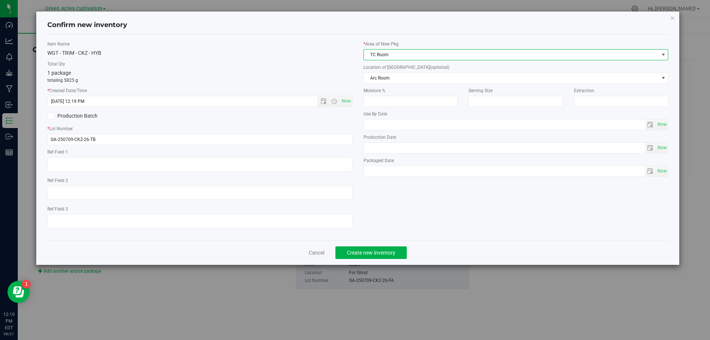
click at [460, 54] on span "TC Room" at bounding box center [511, 55] width 295 height 10
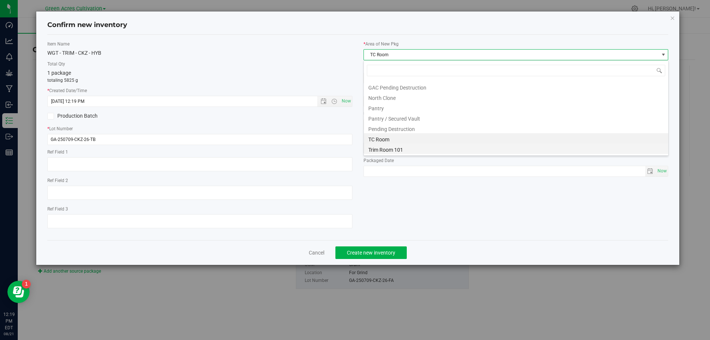
click at [422, 149] on li "Trim Room 101" at bounding box center [516, 148] width 304 height 10
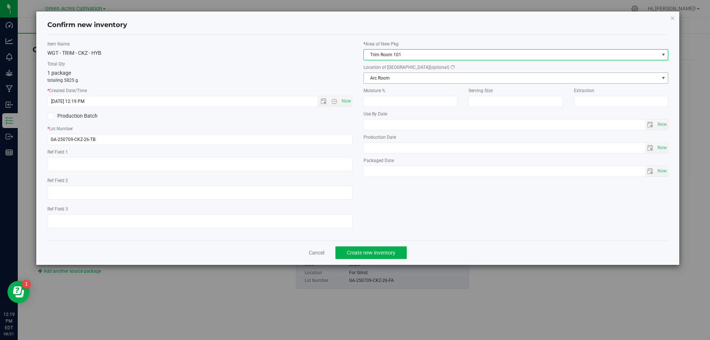
click at [434, 80] on span "Arc Room" at bounding box center [511, 78] width 295 height 10
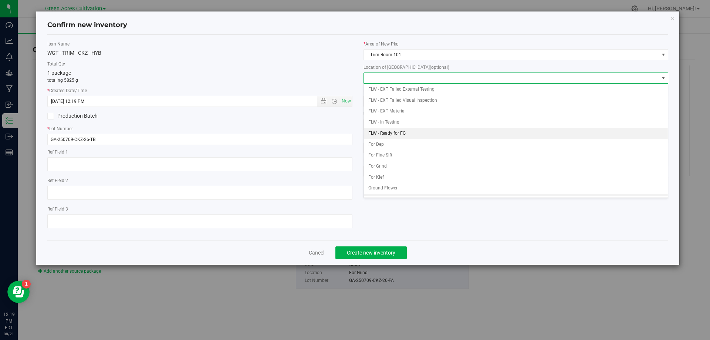
scroll to position [76, 0]
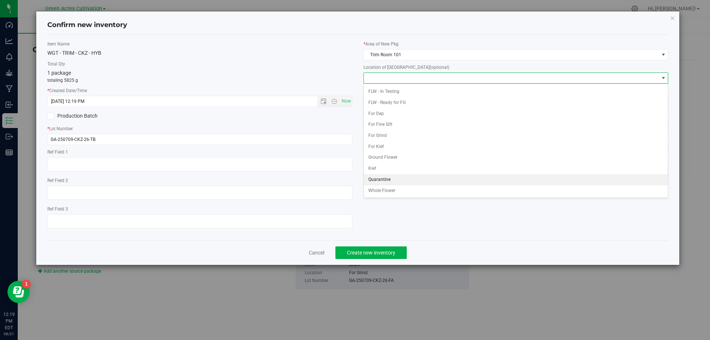
click at [411, 177] on li "Quarantine" at bounding box center [516, 179] width 304 height 11
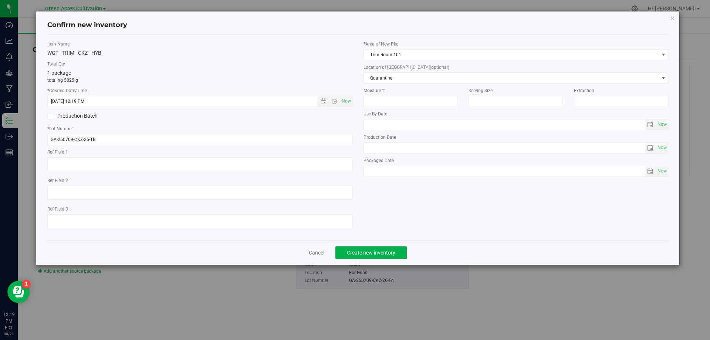
click at [396, 230] on div "Item Name WGT - TRIM - CKZ - HYB Total Qty 1 package totaling 5825 g * Created …" at bounding box center [358, 137] width 632 height 193
click at [389, 248] on button "Create new inventory" at bounding box center [370, 252] width 71 height 13
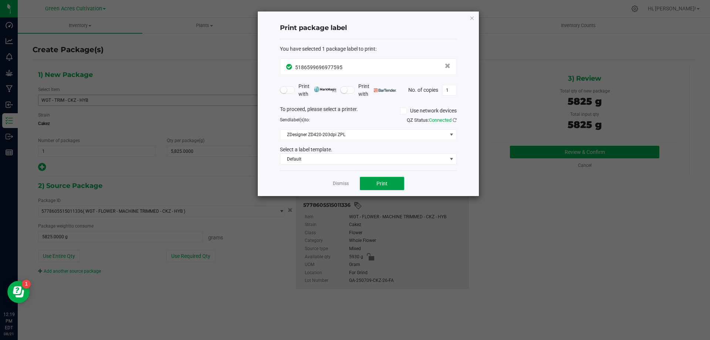
click at [397, 178] on button "Print" at bounding box center [382, 183] width 44 height 13
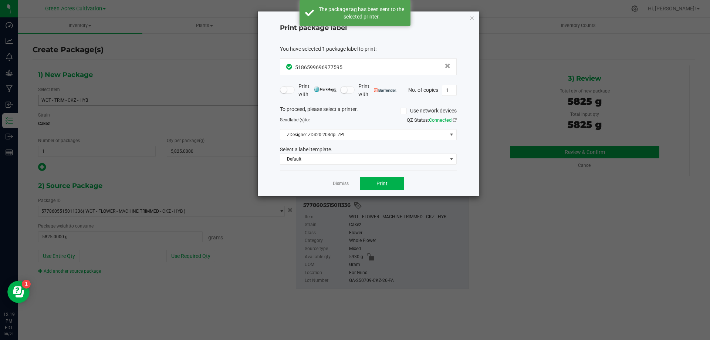
click at [345, 180] on app-cancel-button "Dismiss" at bounding box center [341, 184] width 16 height 8
click at [345, 183] on link "Dismiss" at bounding box center [341, 183] width 16 height 6
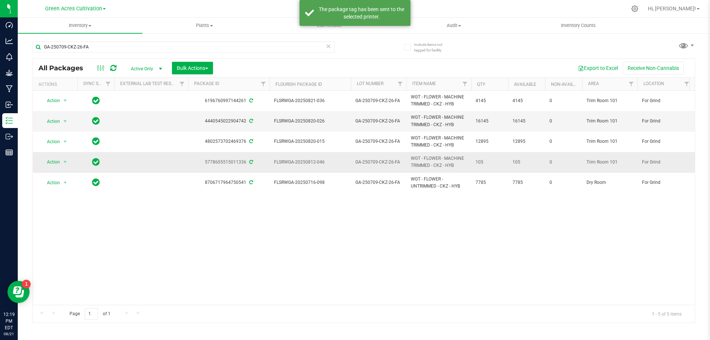
drag, startPoint x: 74, startPoint y: 160, endPoint x: 61, endPoint y: 160, distance: 12.9
click at [68, 160] on td "Action Action Adjust qty Create package Edit attributes Global inventory Locate…" at bounding box center [55, 162] width 44 height 20
click at [61, 160] on span "select" at bounding box center [65, 162] width 9 height 10
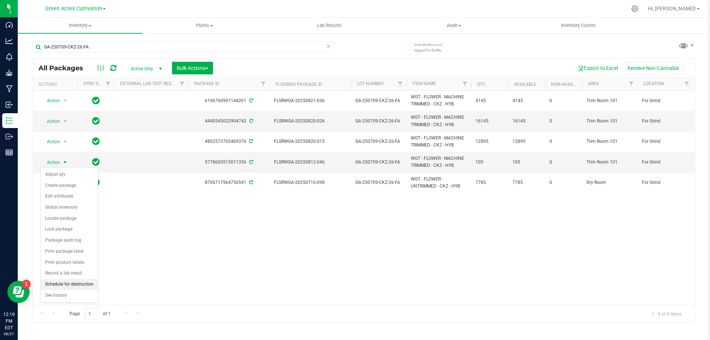
click at [50, 282] on li "Schedule for destruction" at bounding box center [69, 284] width 57 height 11
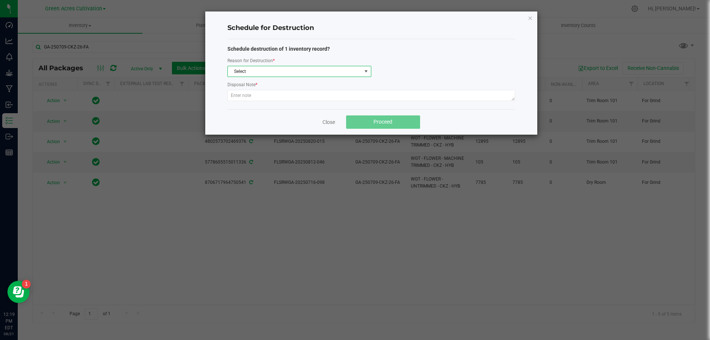
click at [272, 73] on span "Select" at bounding box center [295, 71] width 134 height 10
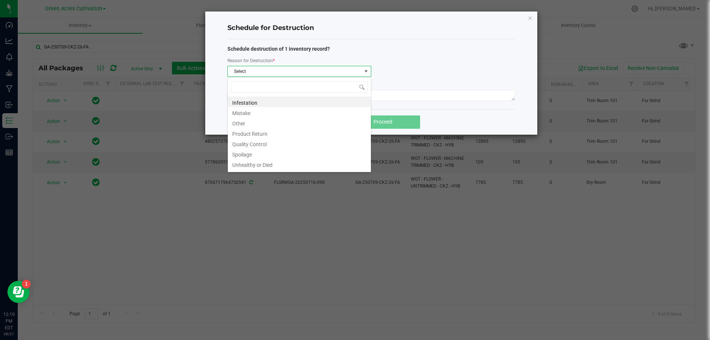
scroll to position [11, 144]
type input "W"
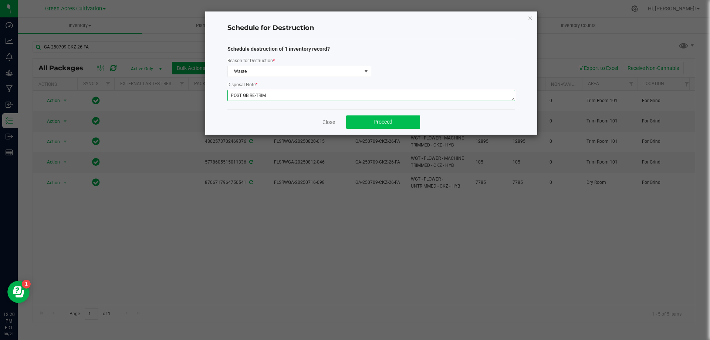
type textarea "POST GB RE-TRIM"
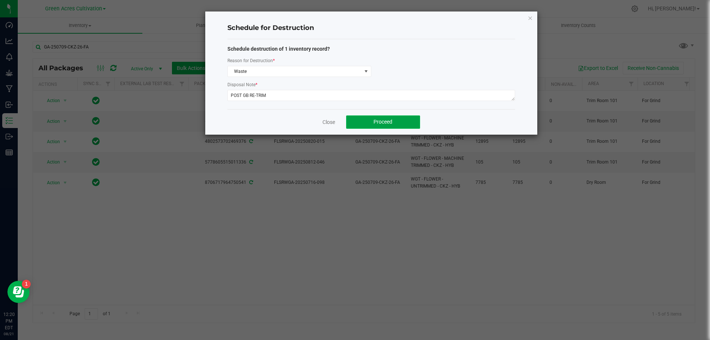
click at [392, 126] on button "Proceed" at bounding box center [383, 121] width 74 height 13
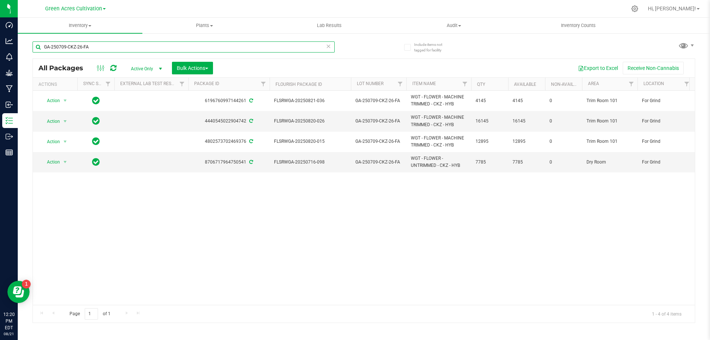
click at [116, 43] on input "GA-250709-CKZ-26-FA" at bounding box center [184, 46] width 302 height 11
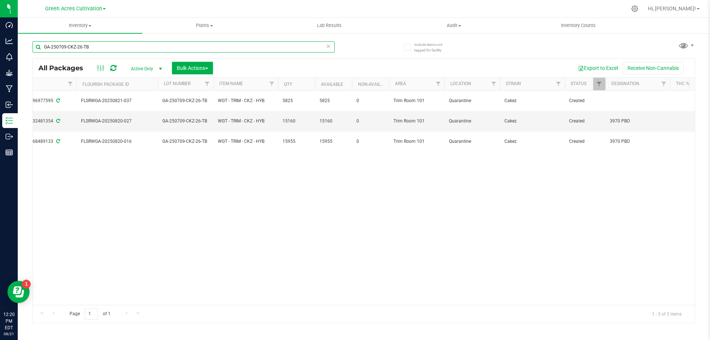
scroll to position [0, 194]
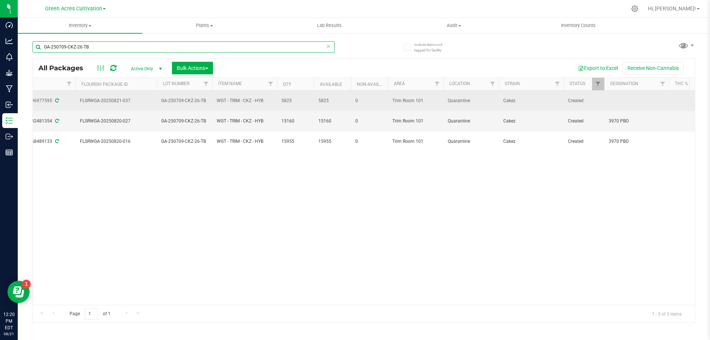
type input "GA-250709-CKZ-26-TB"
click at [616, 96] on td at bounding box center [636, 101] width 65 height 20
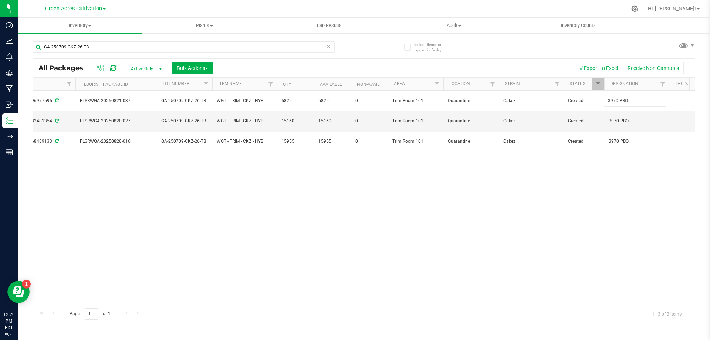
type input "3970 PBO"
click at [688, 7] on span "Hi, [PERSON_NAME]!" at bounding box center [672, 9] width 48 height 6
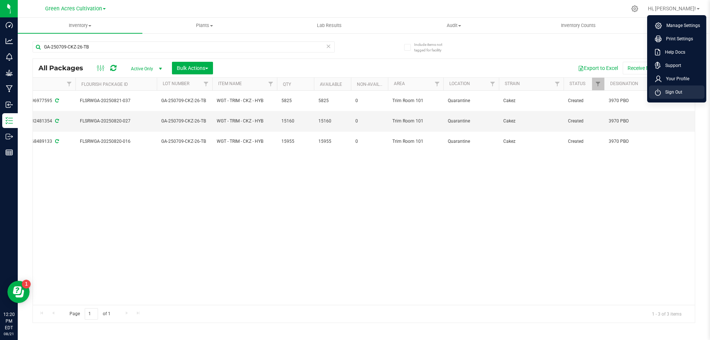
click at [682, 96] on li "Sign Out" at bounding box center [676, 91] width 55 height 13
